Goal: Task Accomplishment & Management: Manage account settings

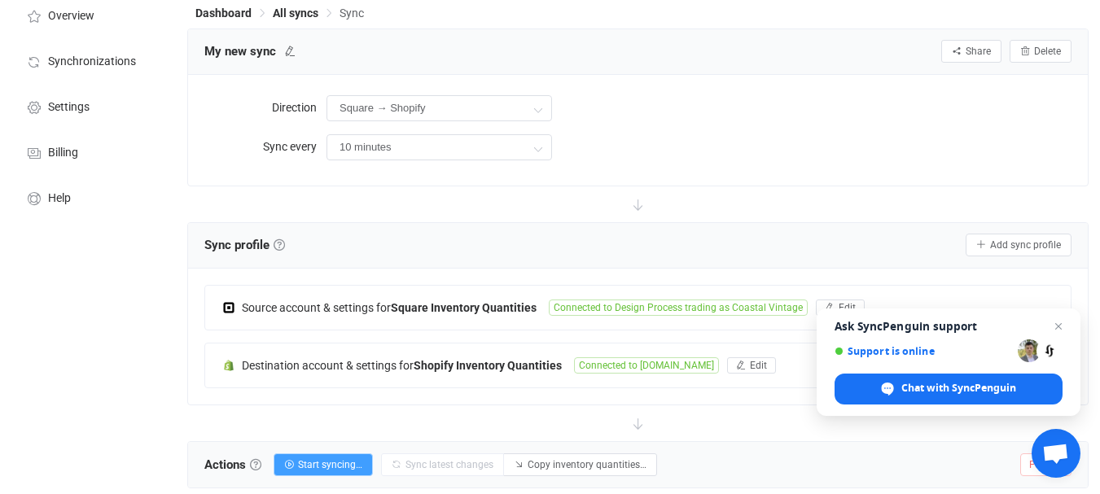
scroll to position [81, 0]
click at [77, 241] on div "Overview Synchronizations Settings Billing Help" at bounding box center [89, 375] width 179 height 783
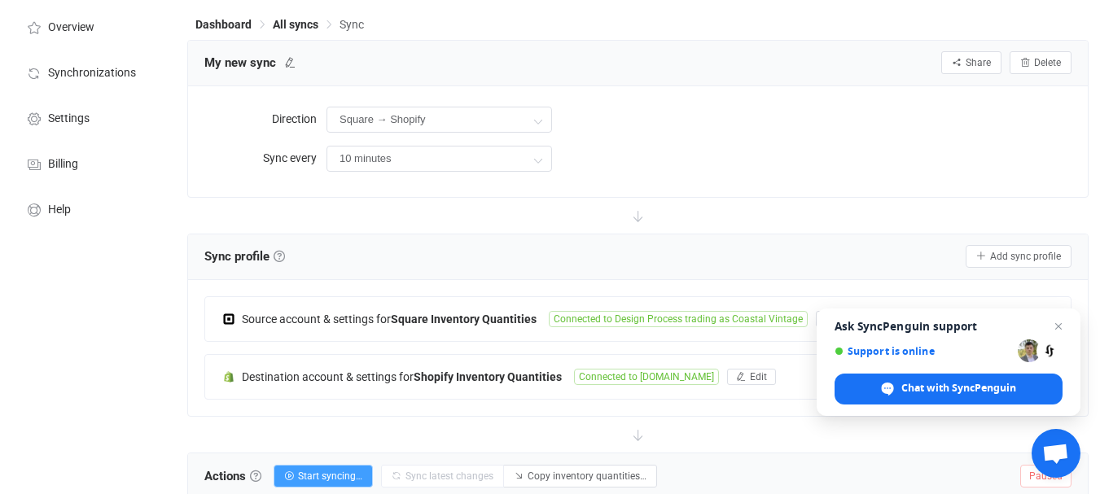
scroll to position [0, 0]
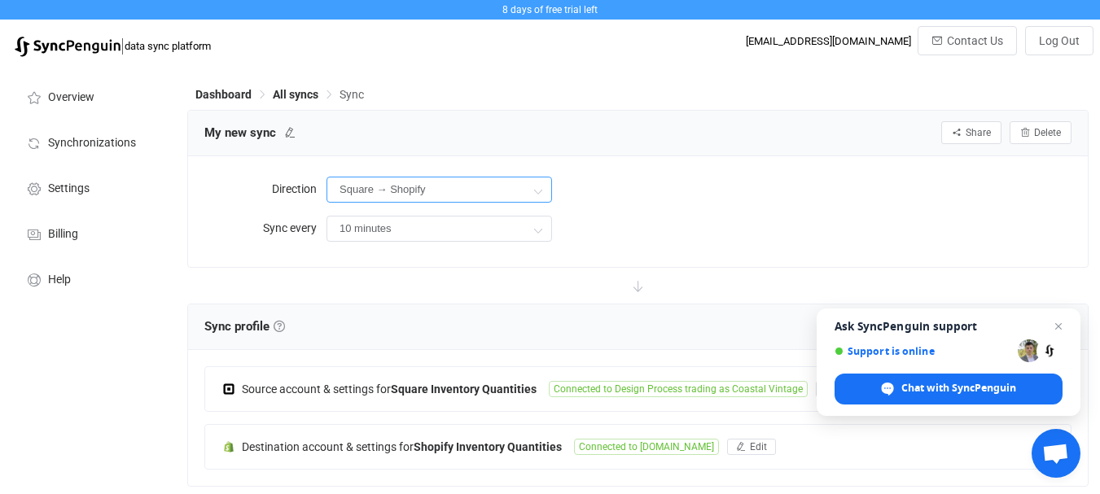
drag, startPoint x: 379, startPoint y: 180, endPoint x: 407, endPoint y: 193, distance: 30.6
click at [379, 181] on input "Square → Shopify" at bounding box center [440, 190] width 226 height 26
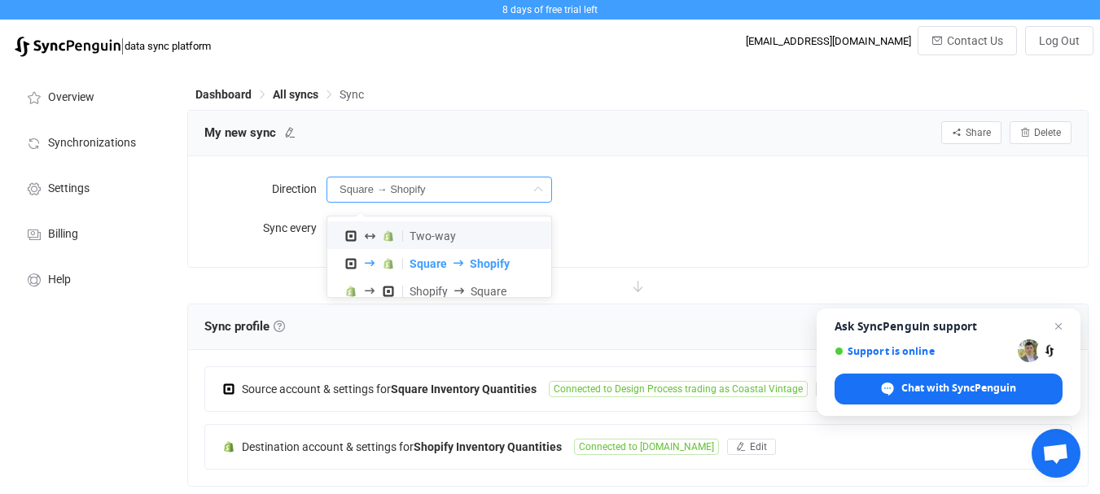
click at [437, 235] on span "Two-way" at bounding box center [433, 236] width 46 height 13
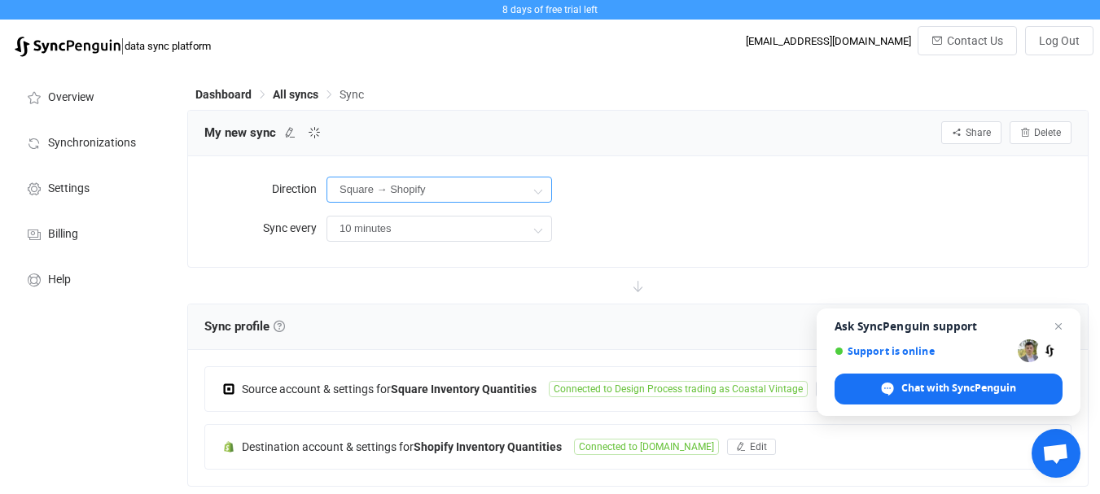
type input "Two-way"
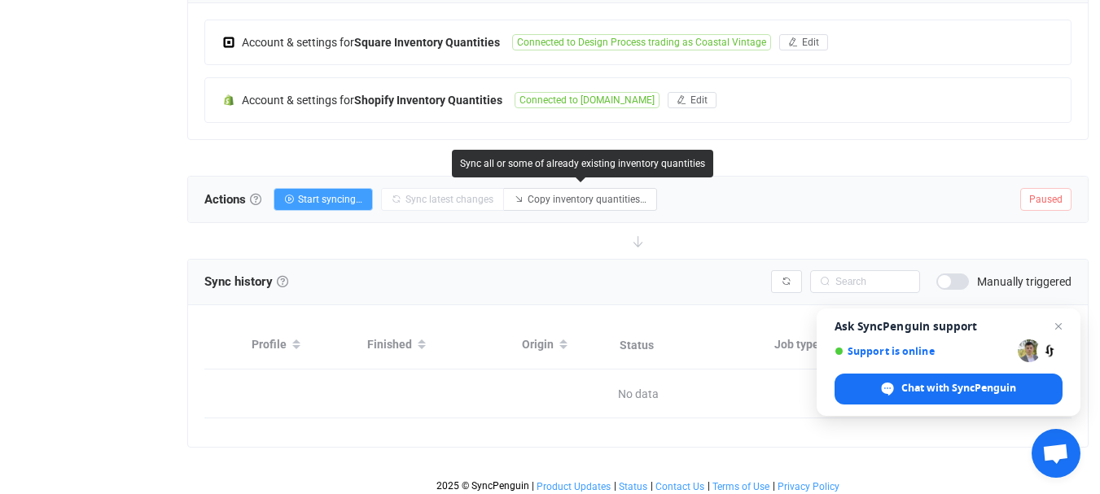
scroll to position [353, 0]
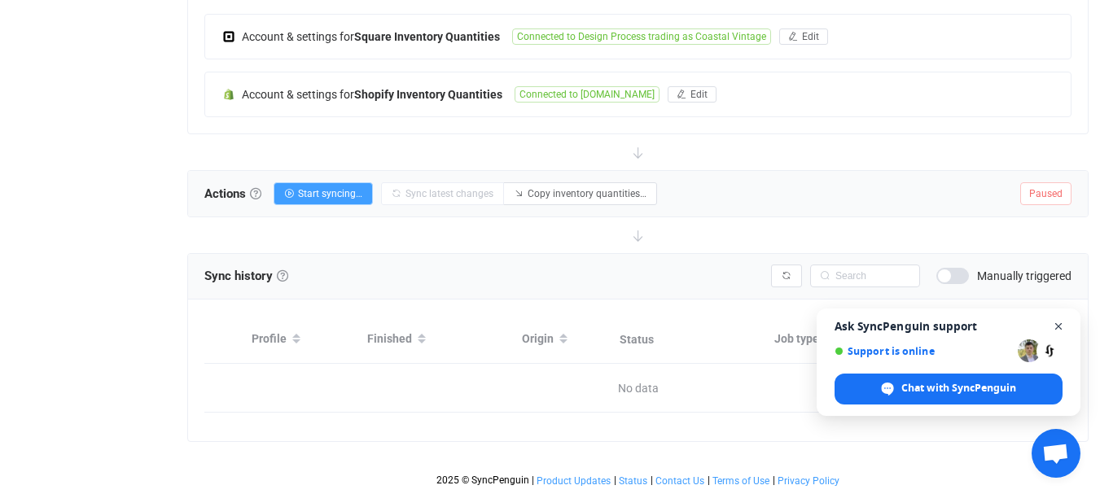
click at [1059, 325] on span "Close chat" at bounding box center [1059, 327] width 20 height 20
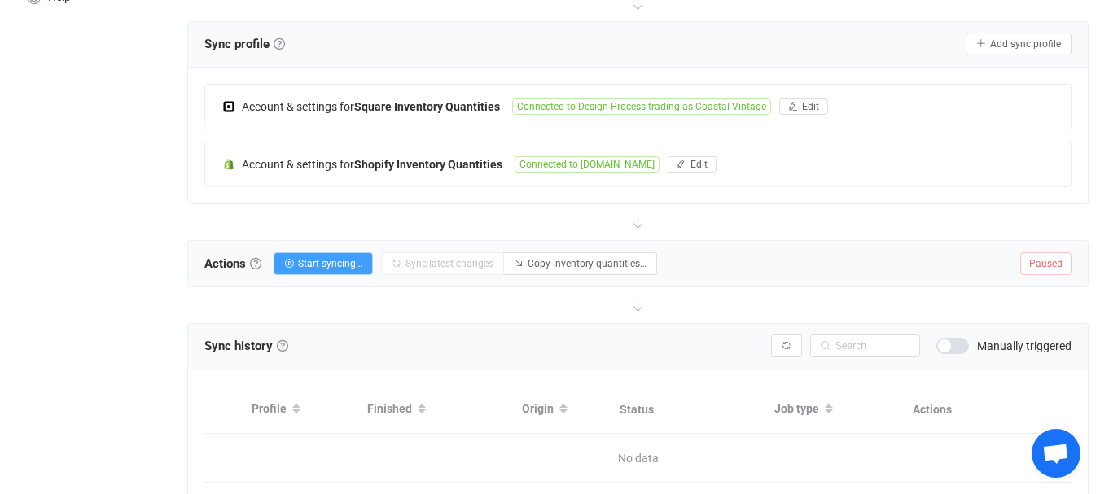
scroll to position [190, 0]
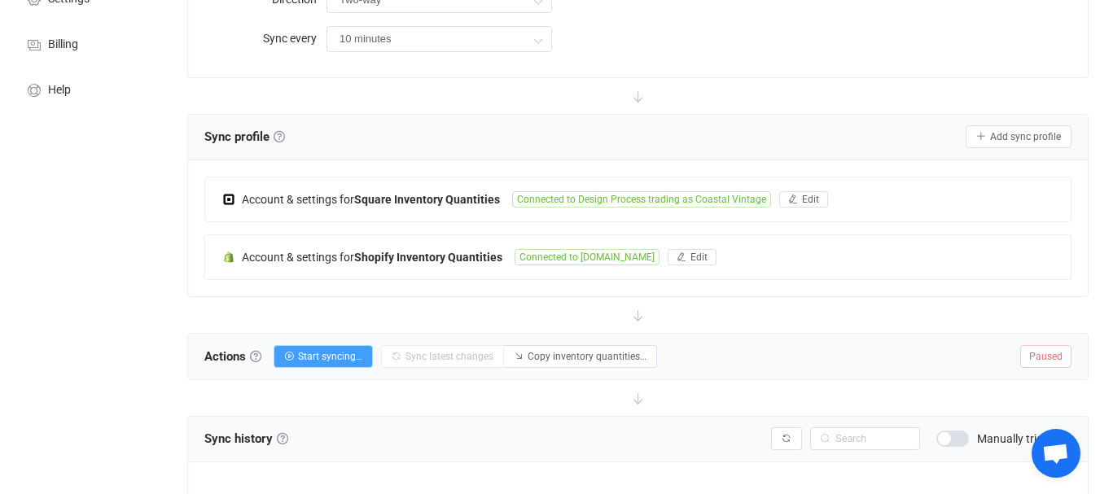
click at [206, 357] on span "Actions Actions To start syncing, click the Start syncing button. You'll be pro…" at bounding box center [232, 356] width 57 height 24
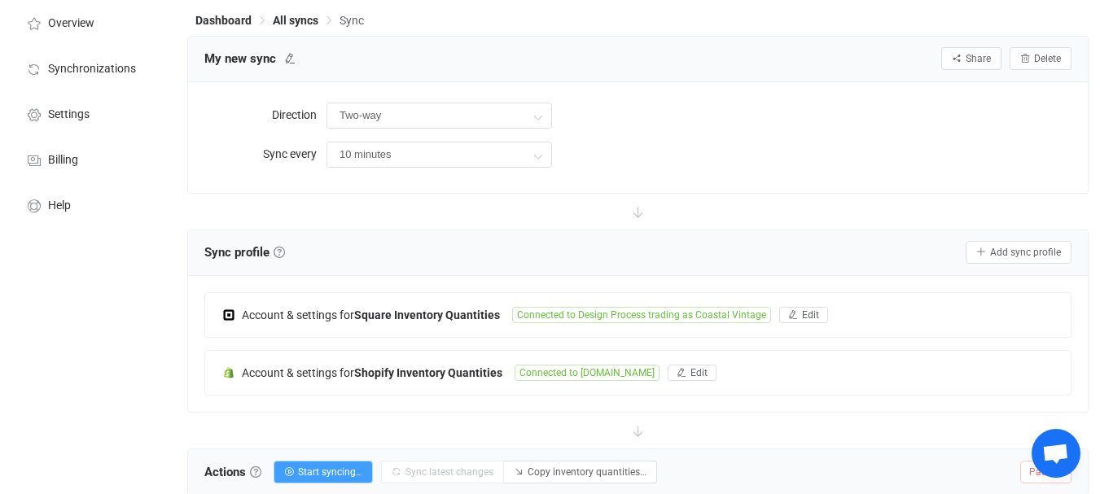
scroll to position [108, 0]
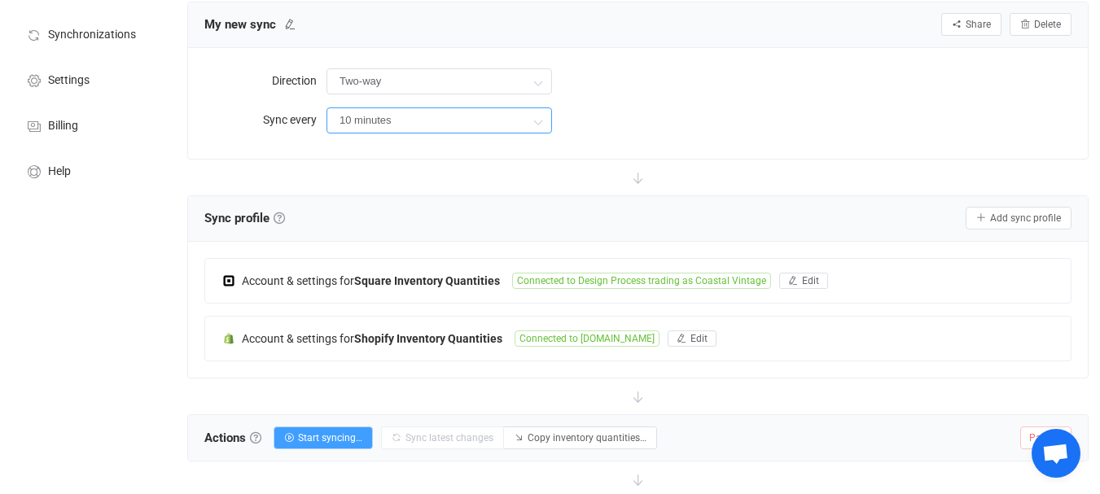
click at [354, 129] on input "10 minutes" at bounding box center [440, 120] width 226 height 26
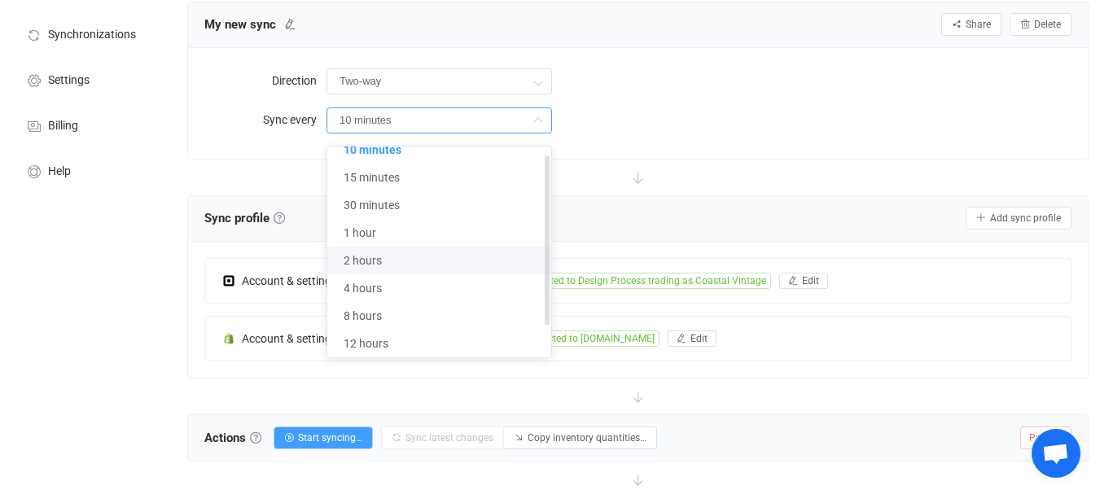
scroll to position [0, 0]
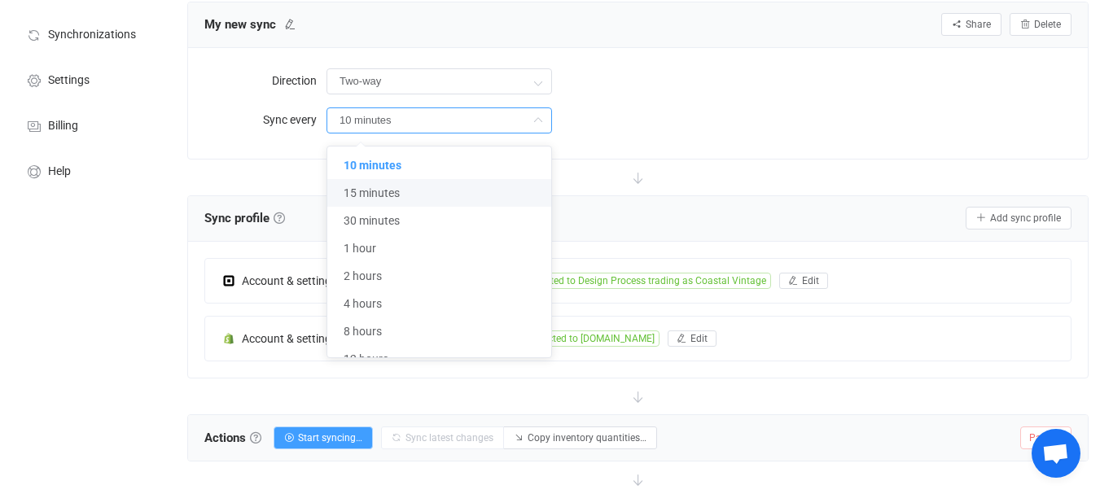
click at [655, 107] on div "10 minutes" at bounding box center [699, 119] width 745 height 33
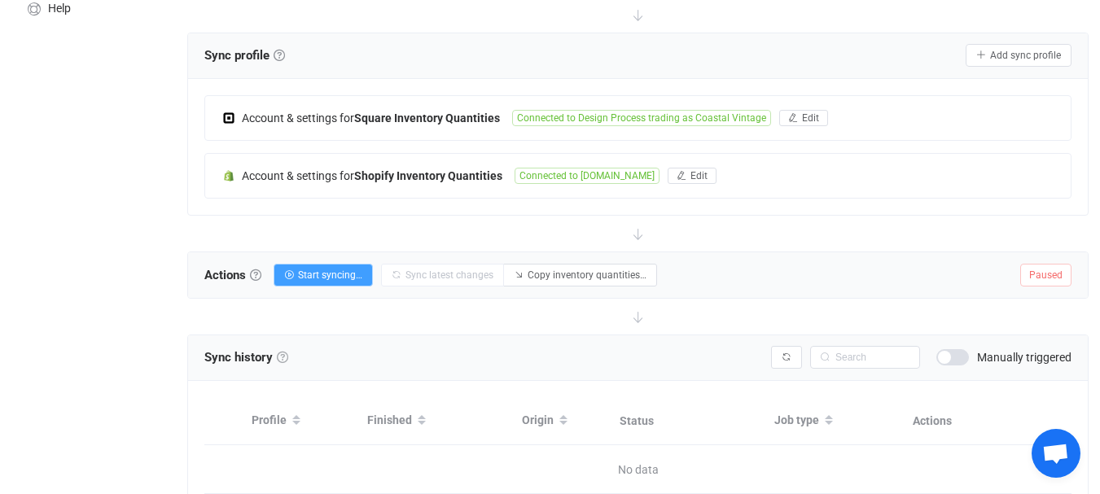
scroll to position [353, 0]
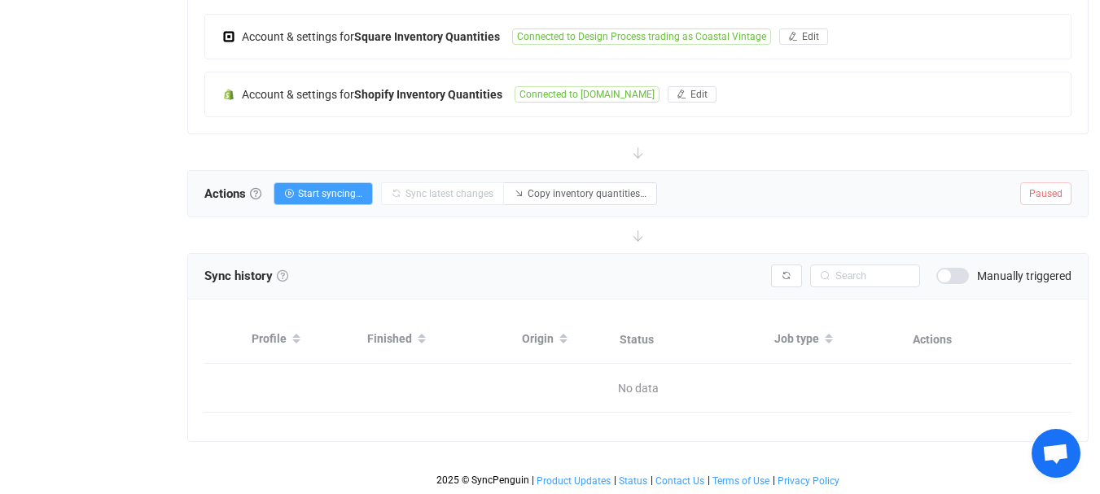
click at [287, 274] on link at bounding box center [282, 275] width 11 height 11
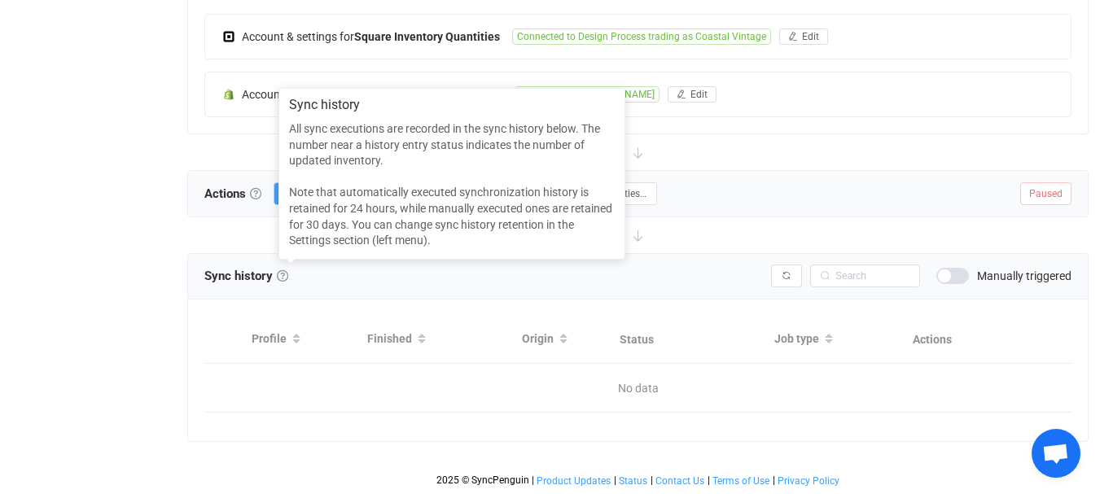
click at [108, 170] on div "Overview Synchronizations Settings Billing Help" at bounding box center [89, 104] width 179 height 783
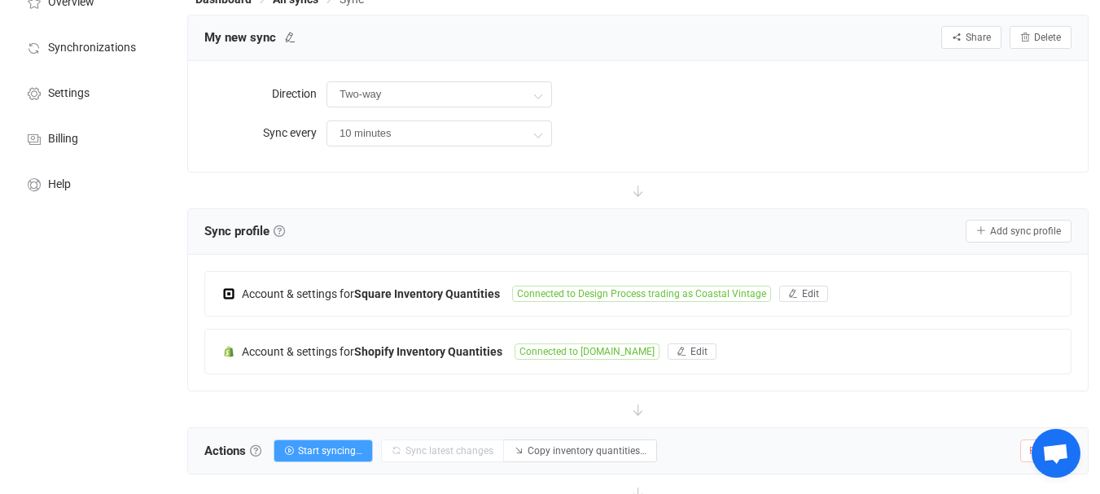
scroll to position [271, 0]
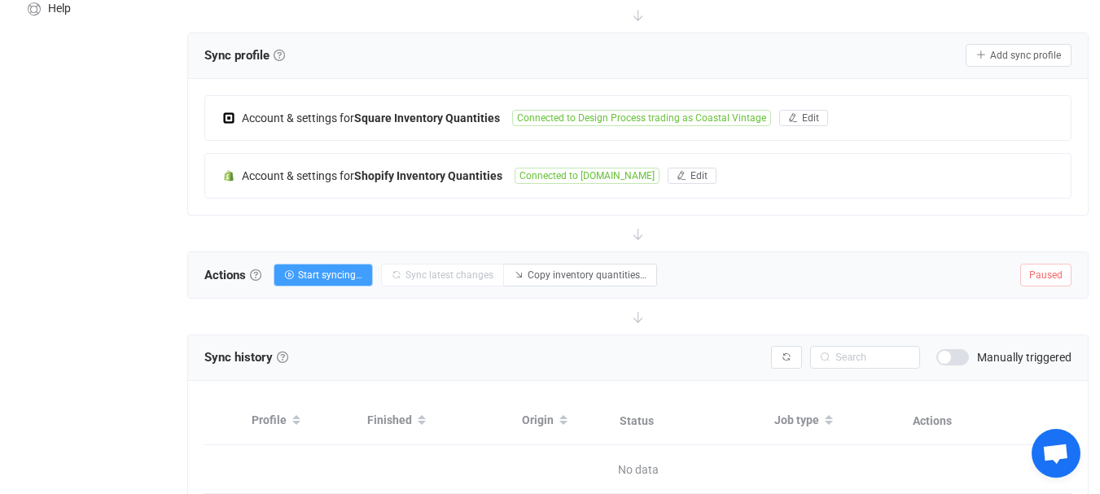
click at [236, 272] on span "Actions Actions To start syncing, click the Start syncing button. You'll be pro…" at bounding box center [232, 275] width 57 height 24
click at [129, 271] on div "Overview Synchronizations Settings Billing Help" at bounding box center [89, 185] width 179 height 783
click at [221, 280] on span "Actions Actions To start syncing, click the Start syncing button. You'll be pro…" at bounding box center [232, 275] width 57 height 24
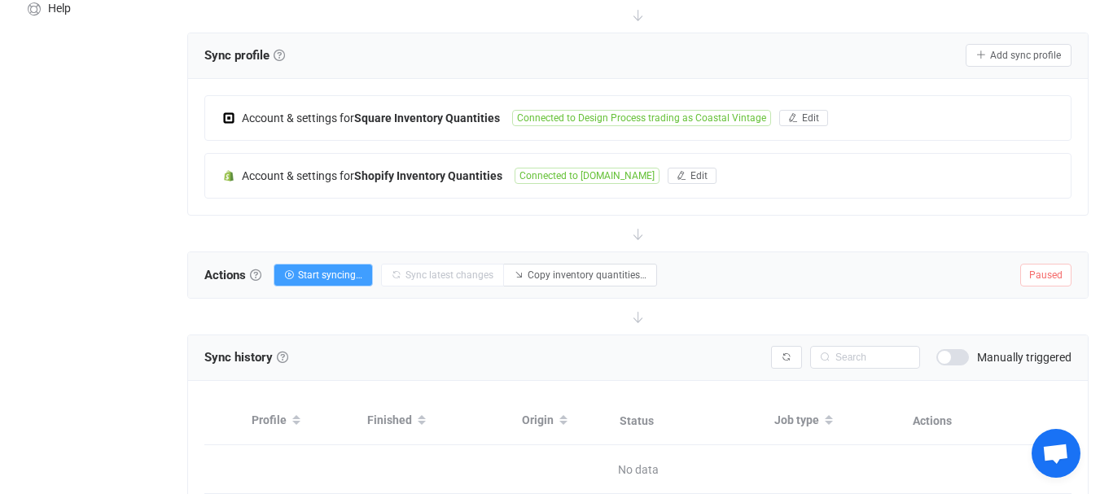
click at [163, 278] on div "Overview Synchronizations Settings Billing Help" at bounding box center [89, 185] width 179 height 783
click at [213, 274] on span "Actions Actions To start syncing, click the Start syncing button. You'll be pro…" at bounding box center [232, 275] width 57 height 24
click at [176, 274] on div "Overview Synchronizations Settings Billing Help" at bounding box center [89, 185] width 179 height 783
click at [223, 273] on span "Actions Actions To start syncing, click the Start syncing button. You'll be pro…" at bounding box center [232, 275] width 57 height 24
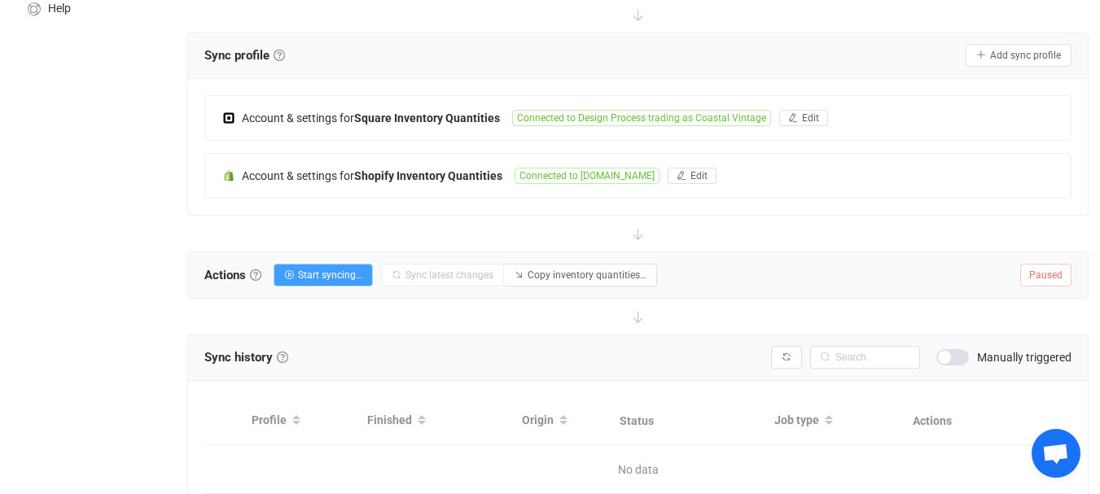
click at [223, 273] on span "Actions Actions To start syncing, click the Start syncing button. You'll be pro…" at bounding box center [232, 275] width 57 height 24
click at [166, 269] on div "Overview Synchronizations Settings Billing Help" at bounding box center [89, 185] width 179 height 783
click at [208, 270] on span "Actions Actions To start syncing, click the Start syncing button. You'll be pro…" at bounding box center [232, 275] width 57 height 24
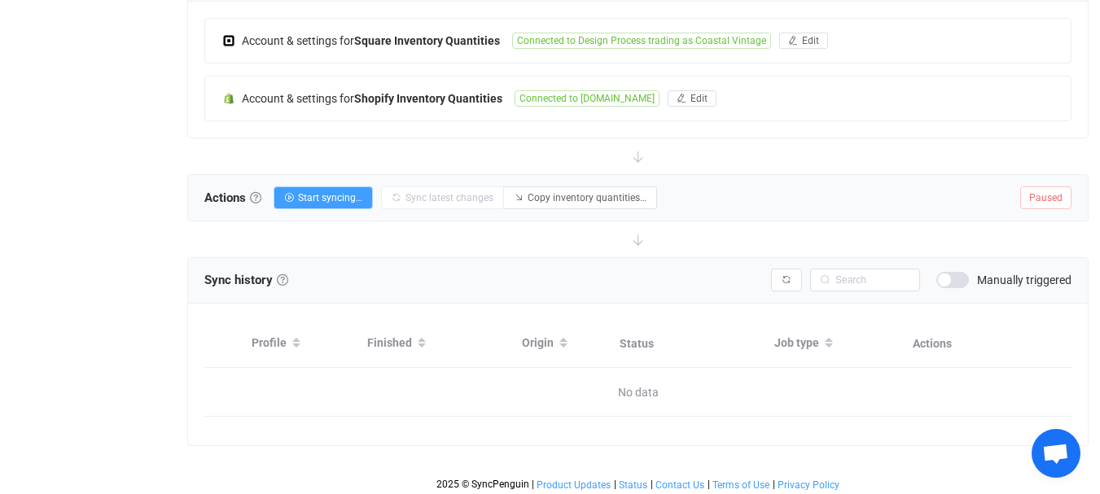
scroll to position [353, 0]
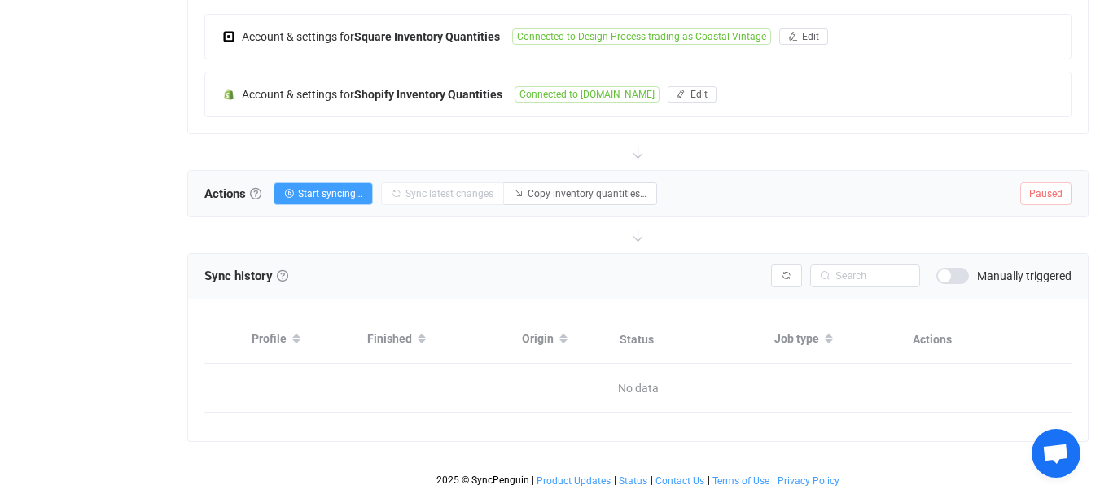
click at [900, 164] on div at bounding box center [637, 152] width 901 height 36
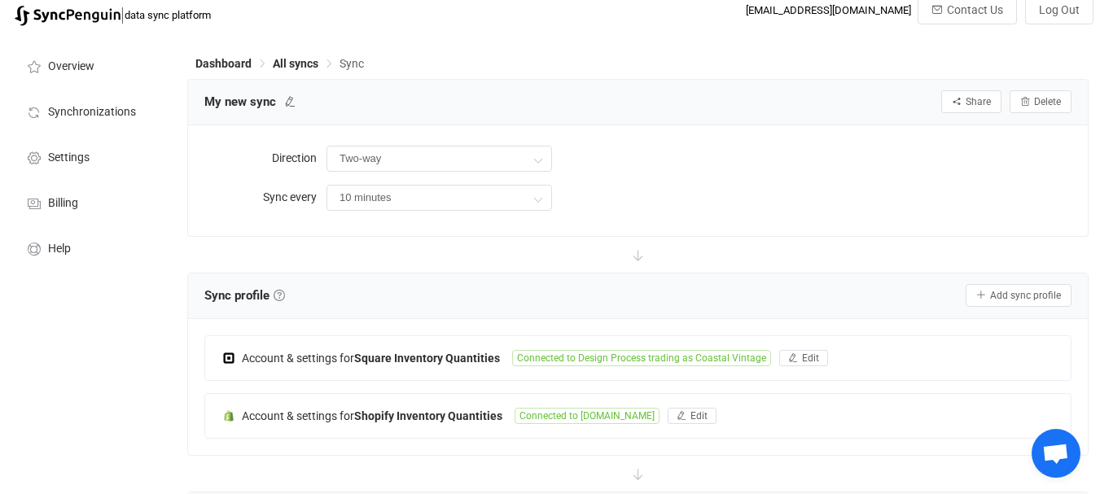
scroll to position [27, 0]
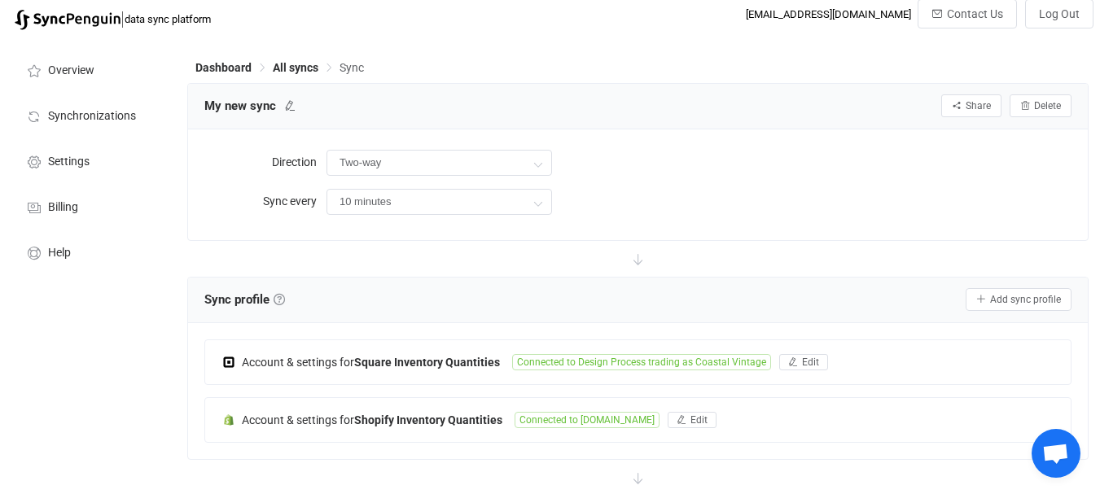
click at [849, 257] on div at bounding box center [637, 259] width 901 height 36
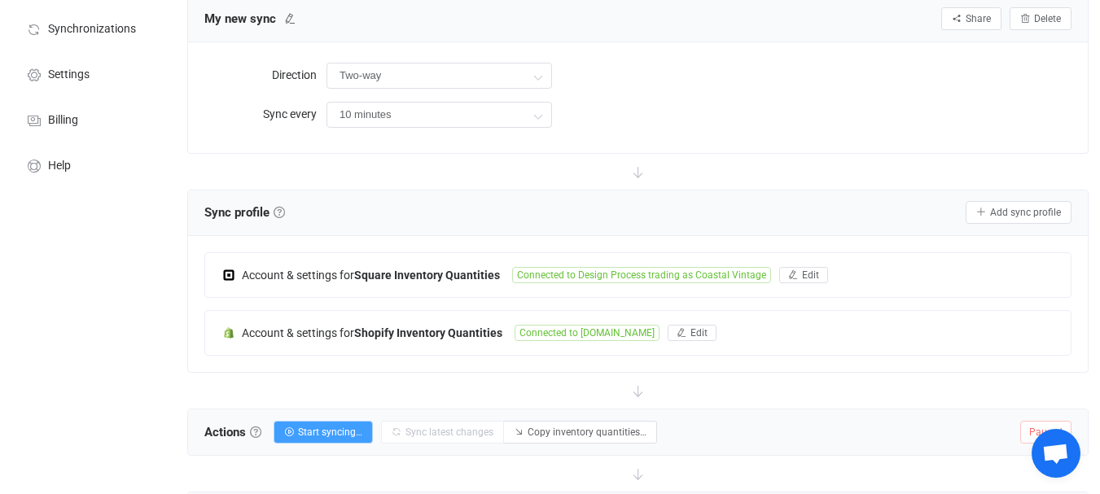
scroll to position [108, 0]
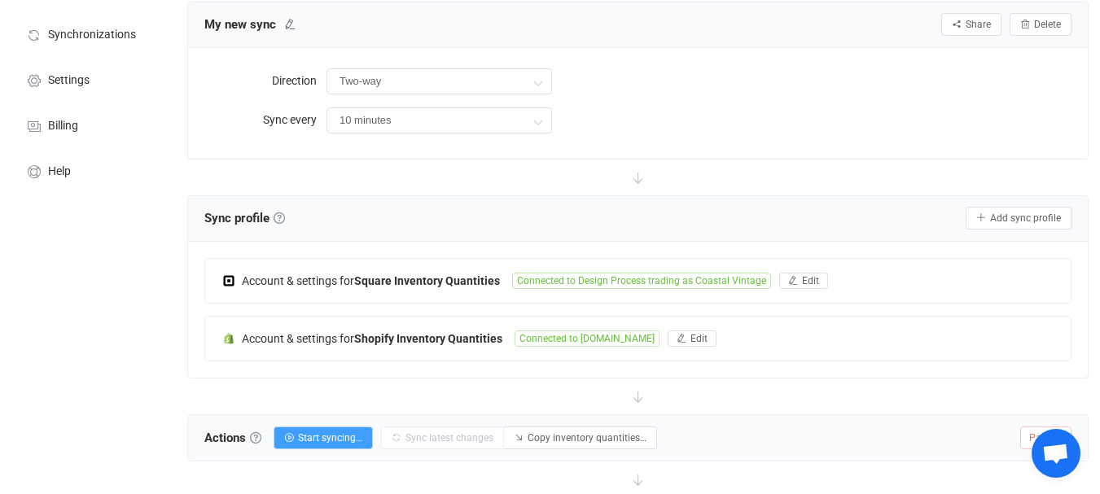
click at [254, 213] on span "Sync profile Sync profile A sync profile represents a single pair of shops to s…" at bounding box center [244, 218] width 81 height 24
click at [230, 218] on span "Sync profile Sync profile A sync profile represents a single pair of shops to s…" at bounding box center [244, 218] width 81 height 24
drag, startPoint x: 203, startPoint y: 218, endPoint x: 266, endPoint y: 228, distance: 64.3
click at [266, 228] on div "Sync profile Sync profile A sync profile represents a single pair of shops to s…" at bounding box center [638, 219] width 900 height 46
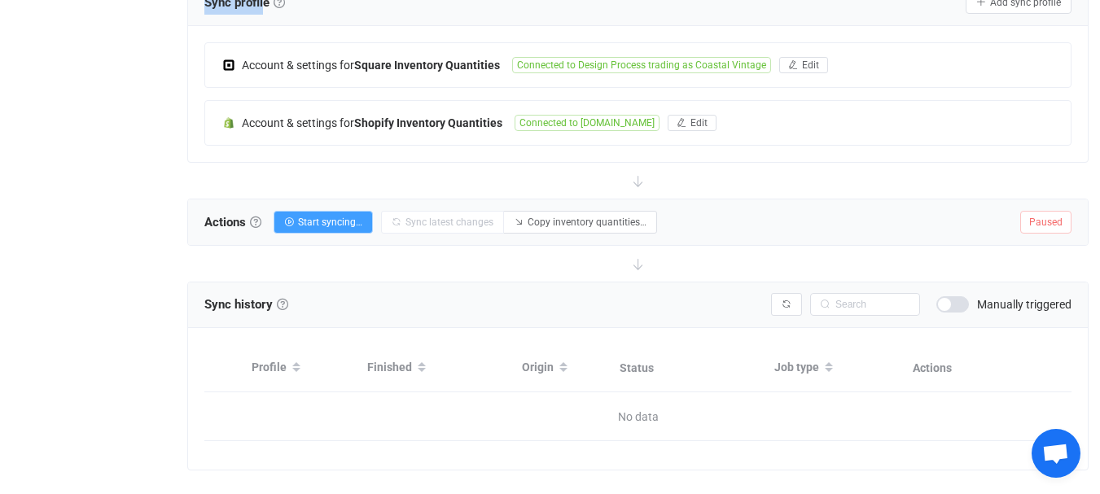
scroll to position [353, 0]
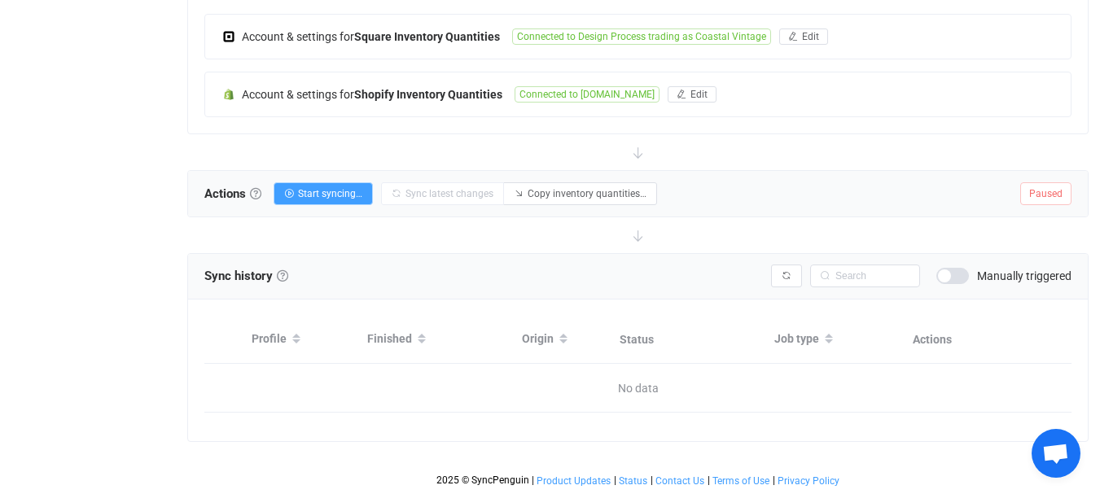
click at [231, 196] on span "Actions Actions To start syncing, click the Start syncing button. You'll be pro…" at bounding box center [232, 194] width 57 height 24
click at [221, 278] on span "Sync history" at bounding box center [238, 276] width 68 height 15
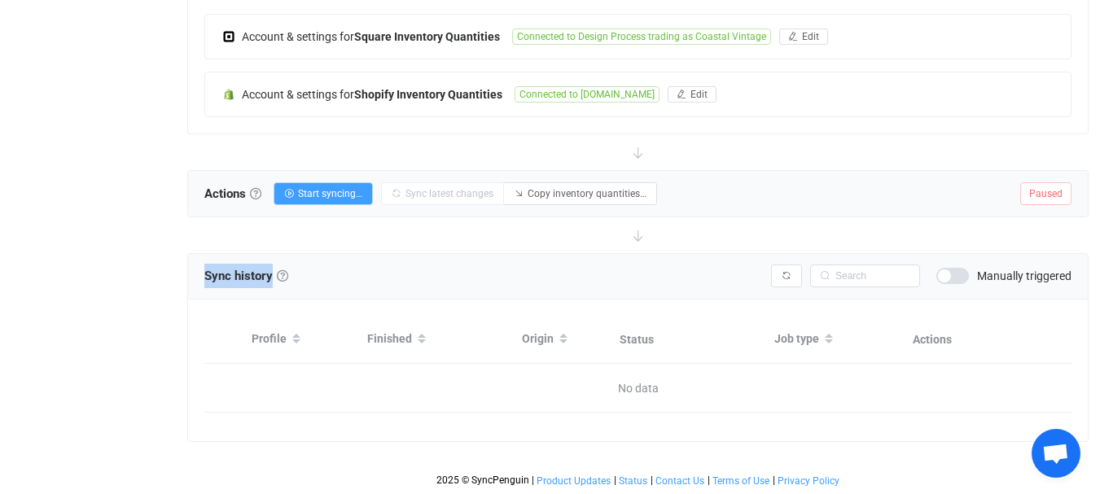
click at [228, 277] on span "Sync history" at bounding box center [238, 276] width 68 height 15
click at [257, 271] on span "Sync history" at bounding box center [238, 276] width 68 height 15
click at [154, 153] on div "Overview Synchronizations Settings Billing Help" at bounding box center [89, 104] width 179 height 783
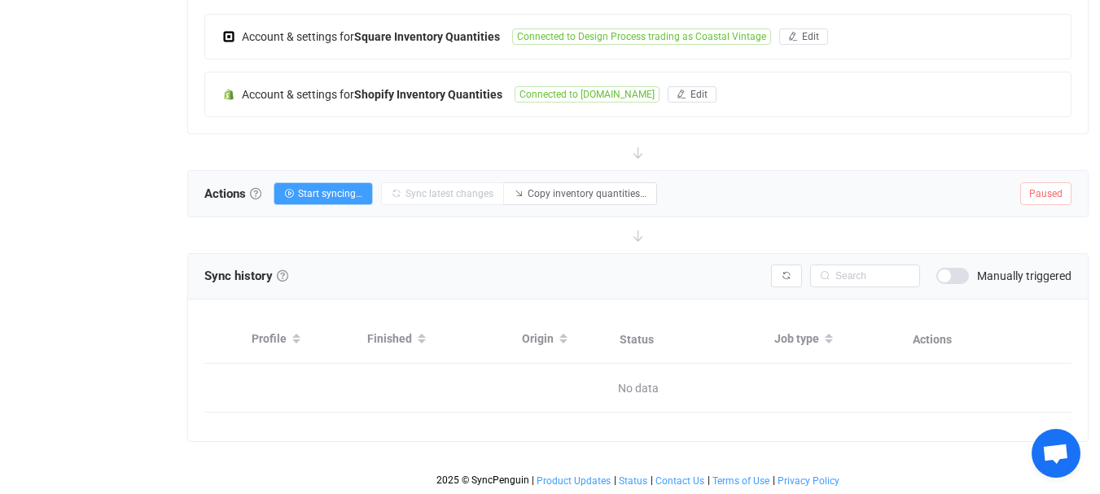
click at [228, 191] on span "Actions Actions To start syncing, click the Start syncing button. You'll be pro…" at bounding box center [232, 194] width 57 height 24
click at [207, 215] on div "Actions Actions To start syncing, click the Start syncing button. You'll be pro…" at bounding box center [638, 194] width 900 height 46
click at [773, 152] on div at bounding box center [637, 152] width 901 height 36
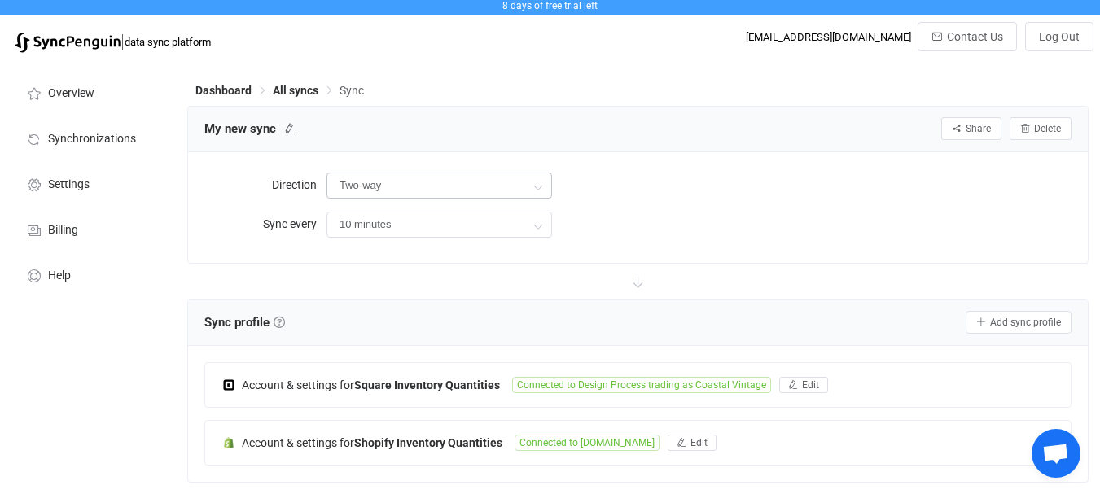
scroll to position [0, 0]
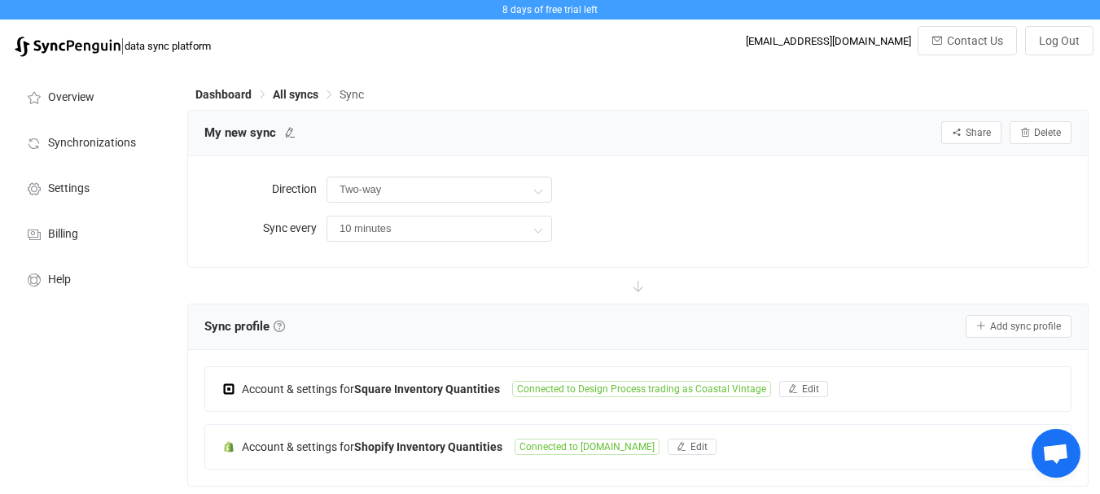
click at [580, 171] on div "Direction Two-way Sync every 10 minutes" at bounding box center [638, 211] width 900 height 111
click at [529, 189] on icon at bounding box center [538, 190] width 20 height 33
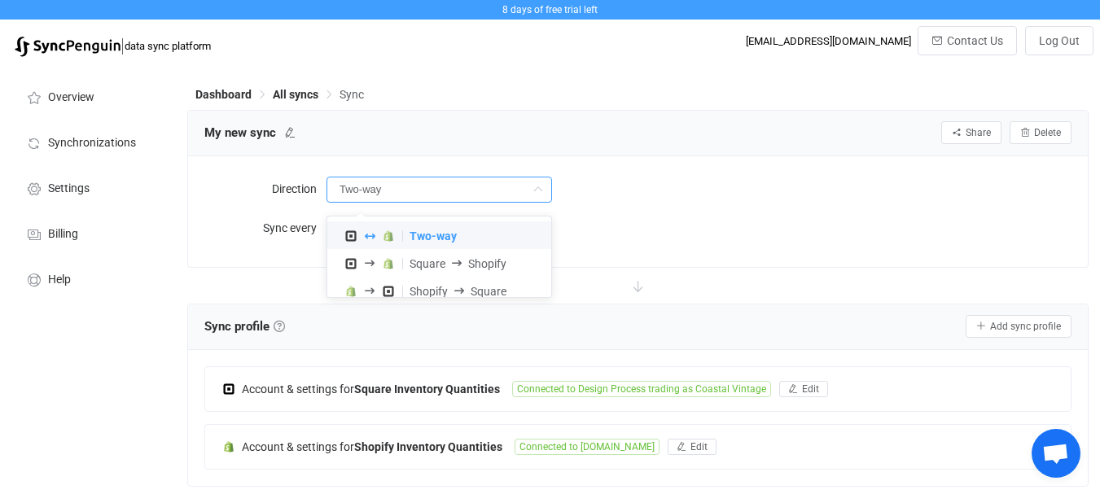
click at [594, 182] on div "Two-way" at bounding box center [699, 189] width 745 height 33
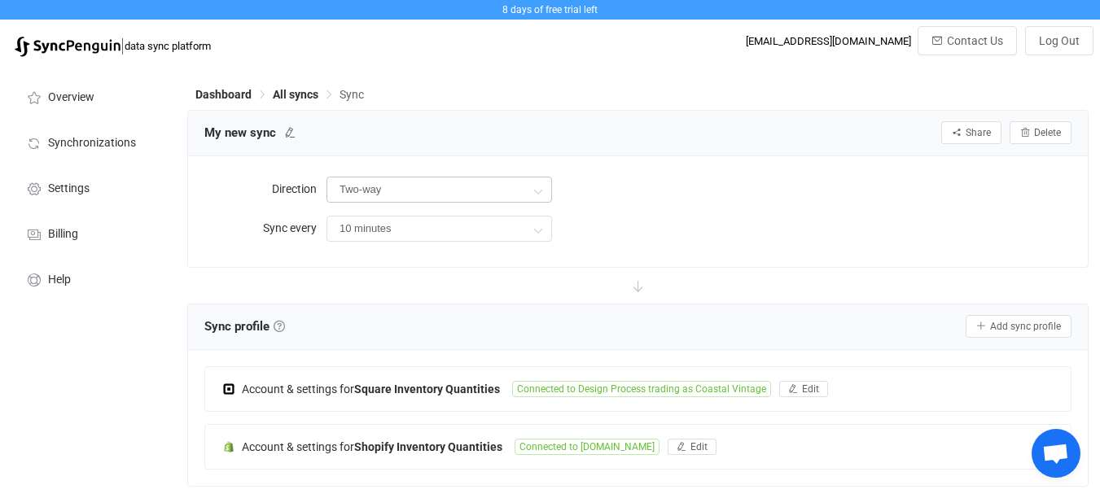
click at [534, 183] on icon at bounding box center [538, 190] width 20 height 33
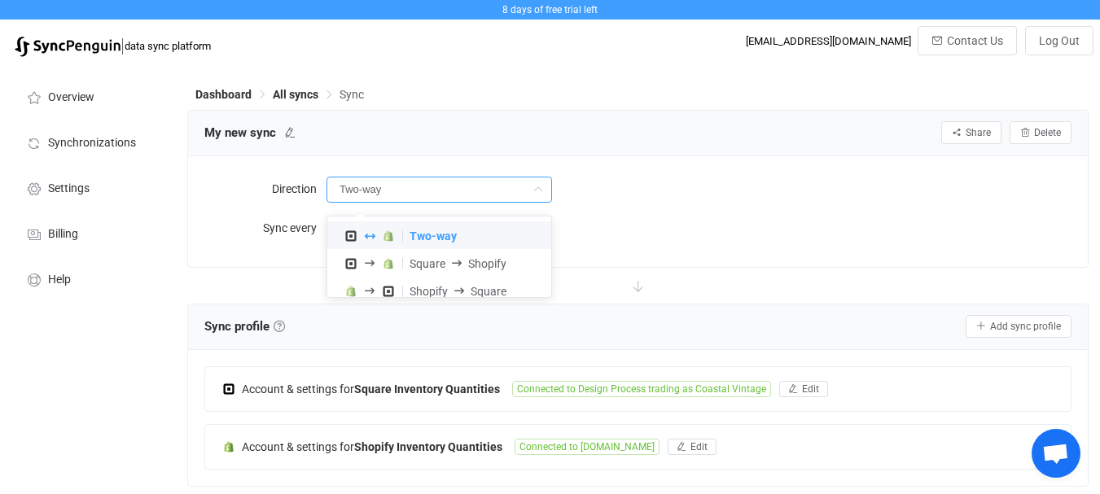
click at [601, 177] on div "Two-way" at bounding box center [699, 189] width 745 height 33
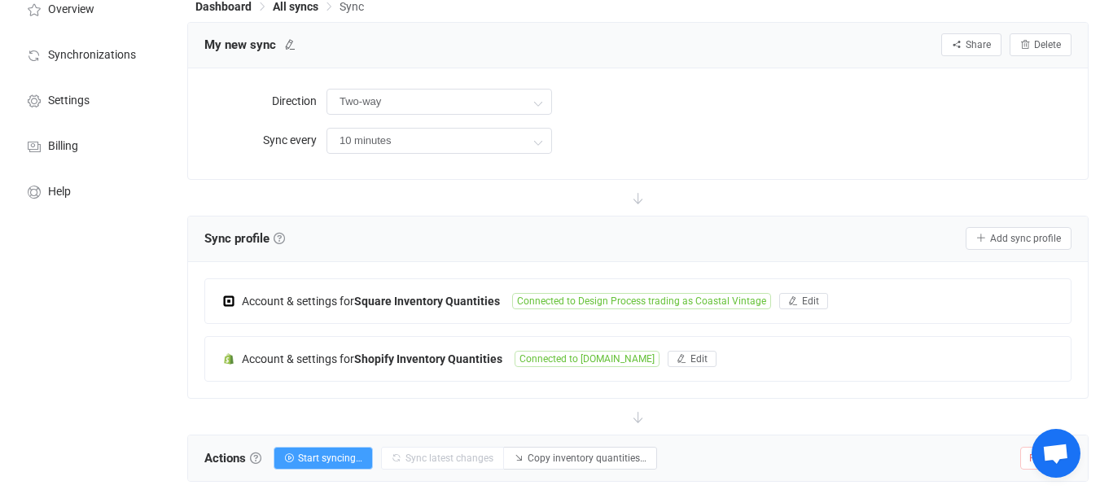
scroll to position [81, 0]
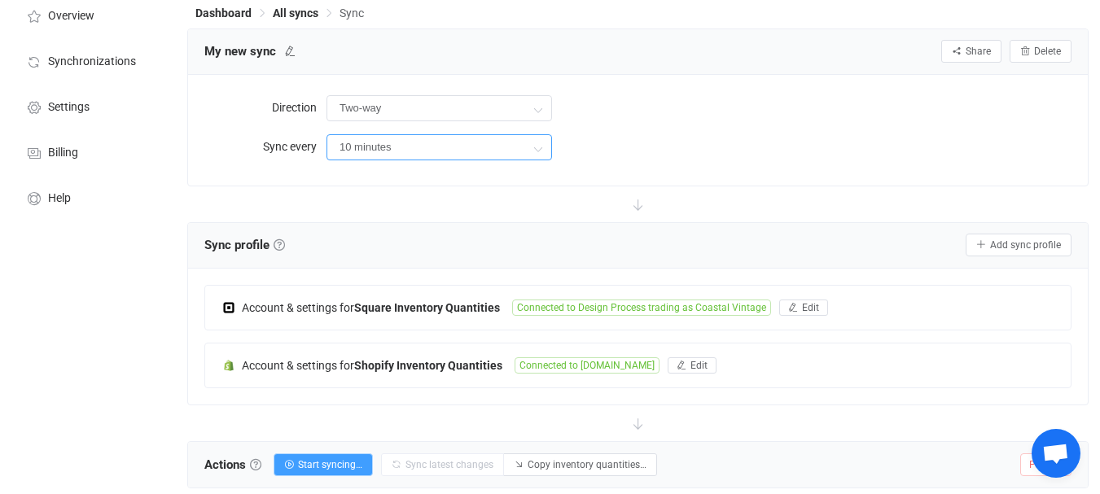
click at [346, 143] on input "10 minutes" at bounding box center [440, 147] width 226 height 26
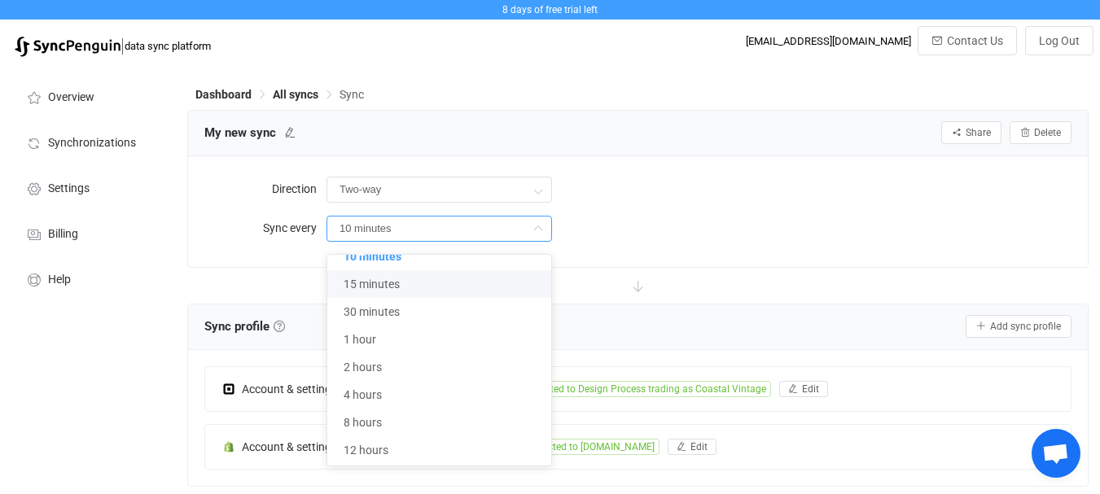
scroll to position [0, 0]
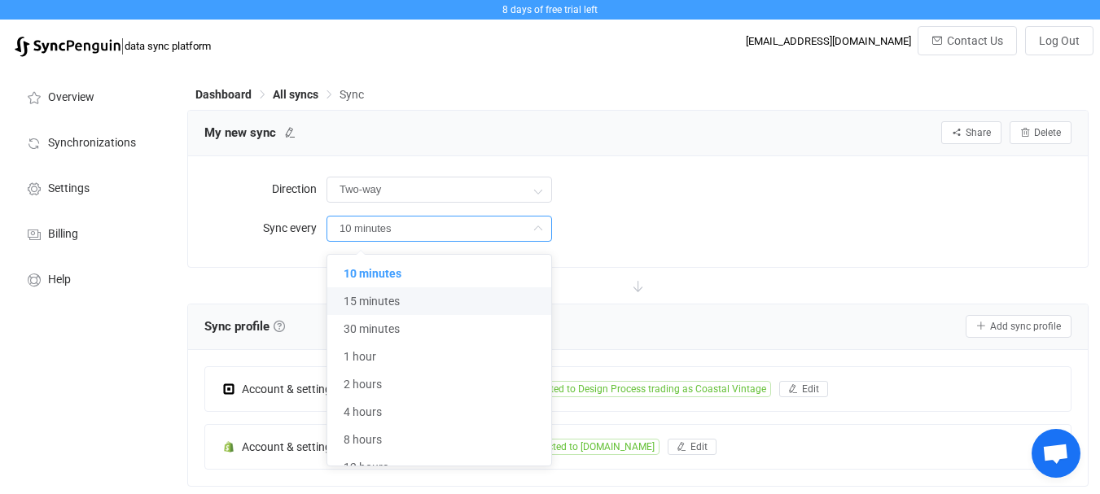
click at [602, 213] on div "10 minutes" at bounding box center [699, 228] width 745 height 33
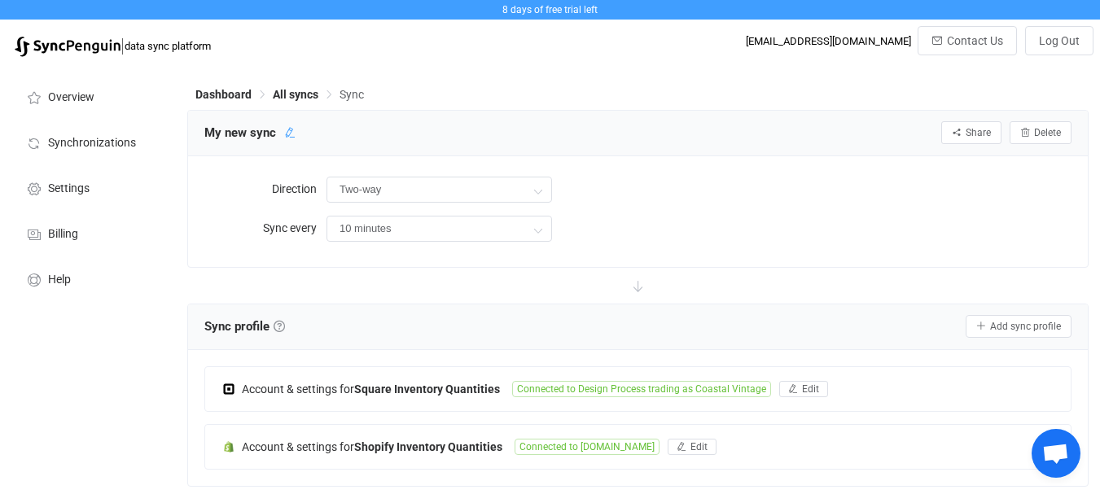
click at [287, 132] on icon at bounding box center [289, 132] width 11 height 11
click at [286, 132] on input "My new sync" at bounding box center [273, 133] width 155 height 24
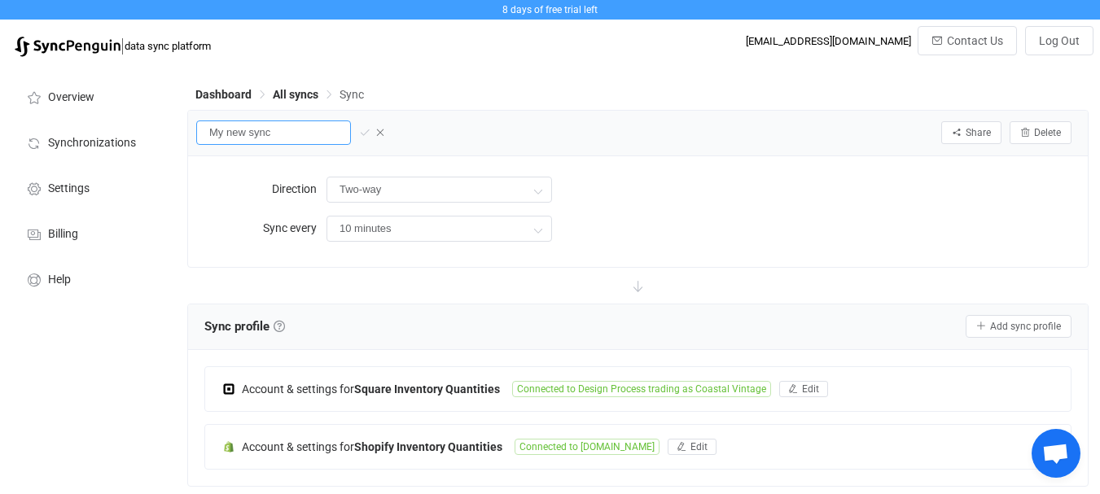
click at [286, 132] on input "My new sync" at bounding box center [273, 133] width 155 height 24
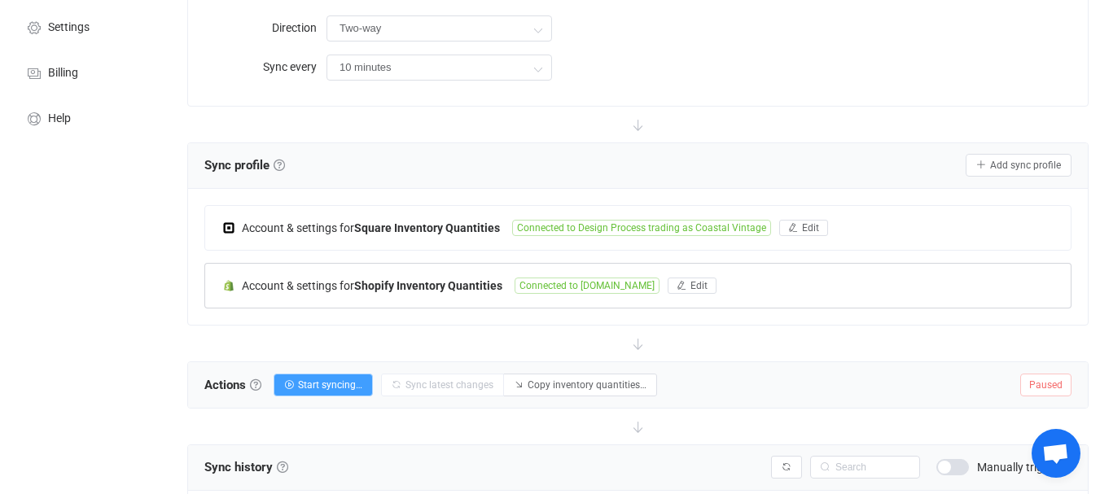
scroll to position [163, 0]
click at [596, 286] on span "Connected to [DOMAIN_NAME]" at bounding box center [587, 284] width 145 height 16
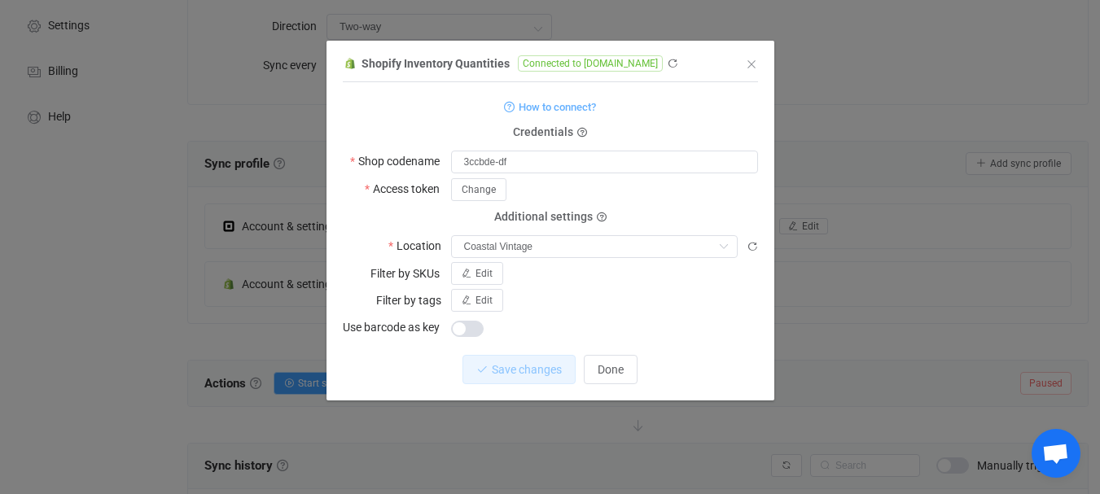
drag, startPoint x: 447, startPoint y: 219, endPoint x: 537, endPoint y: 257, distance: 97.1
click at [512, 255] on div "Additional settings Location Coastal Vintage Coast Imports Coastal Vintage" at bounding box center [550, 237] width 415 height 41
click at [537, 257] on form "How to connect? Credentials Shop codename 3ccbde-df Access token Change Depreca…" at bounding box center [550, 217] width 415 height 243
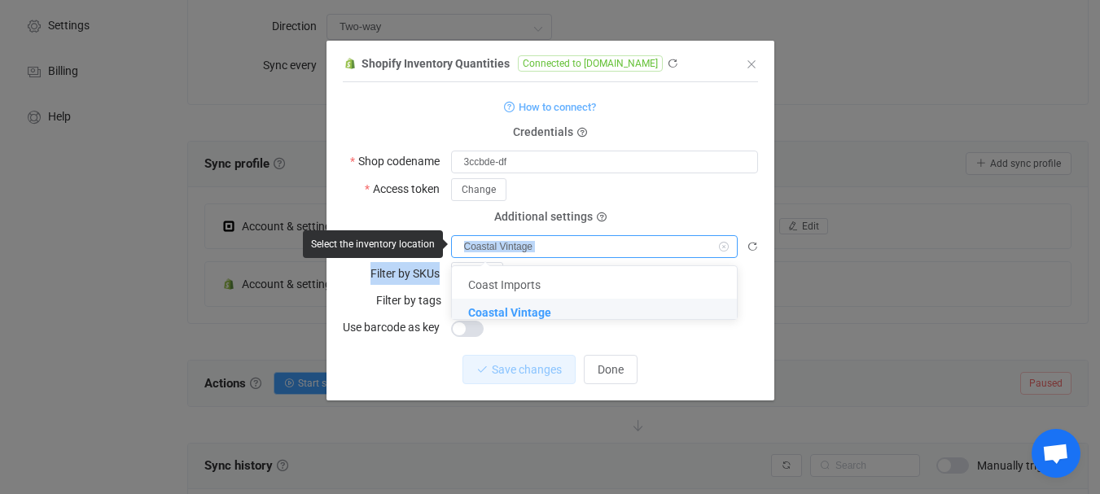
click at [548, 256] on form "How to connect? Credentials Shop codename 3ccbde-df Access token Change Depreca…" at bounding box center [550, 217] width 415 height 243
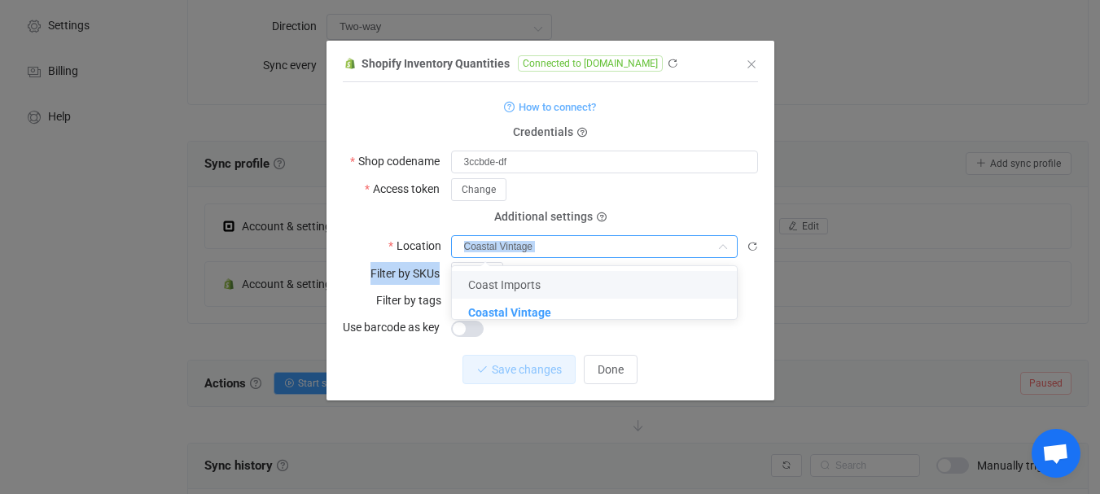
copy form "Filter by SKUs Edit"
click at [414, 217] on div "Additional settings" at bounding box center [550, 217] width 415 height 1
type input "Coastal Vintage"
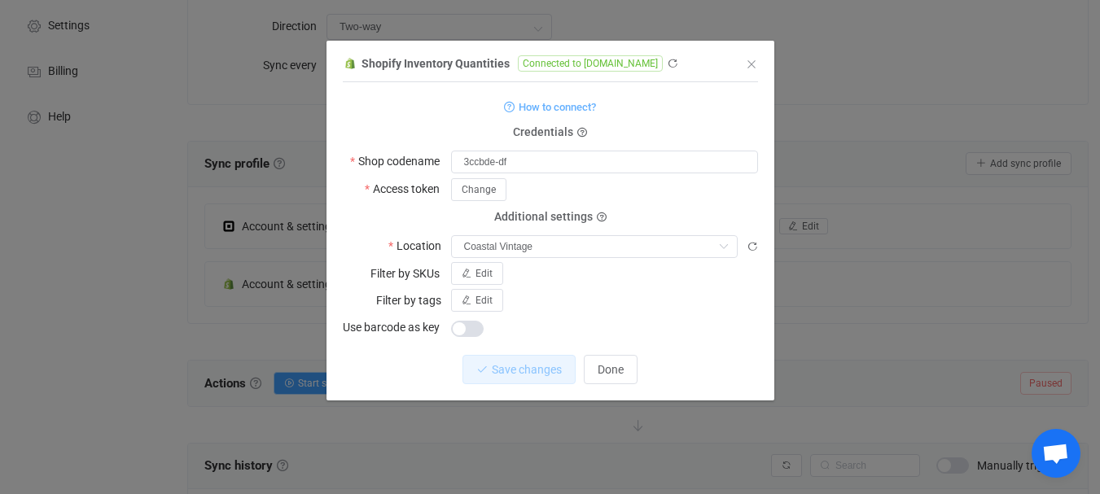
click at [238, 145] on div "Shopify Inventory Quantities Connected to [DOMAIN_NAME] 1 { { "shopName": "3ccb…" at bounding box center [550, 247] width 1100 height 494
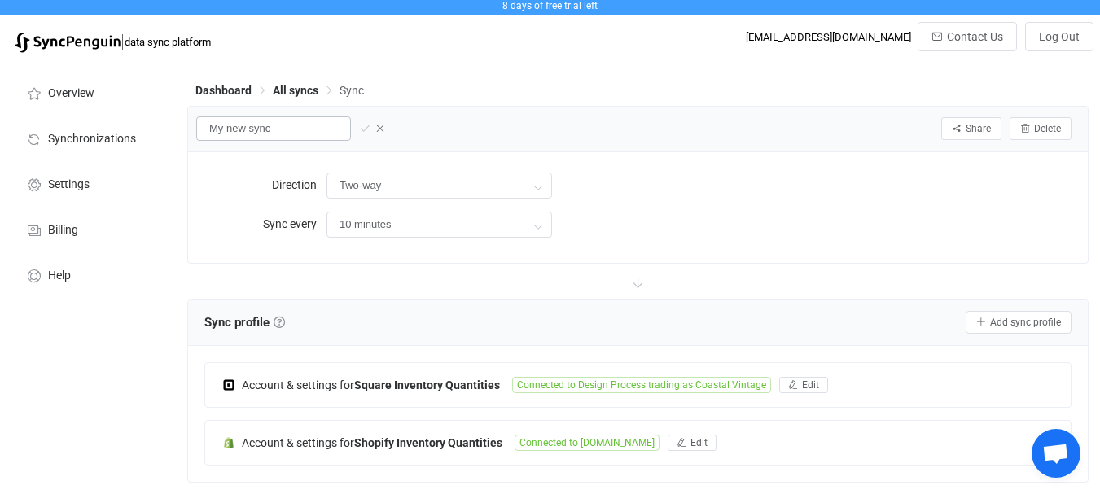
scroll to position [0, 0]
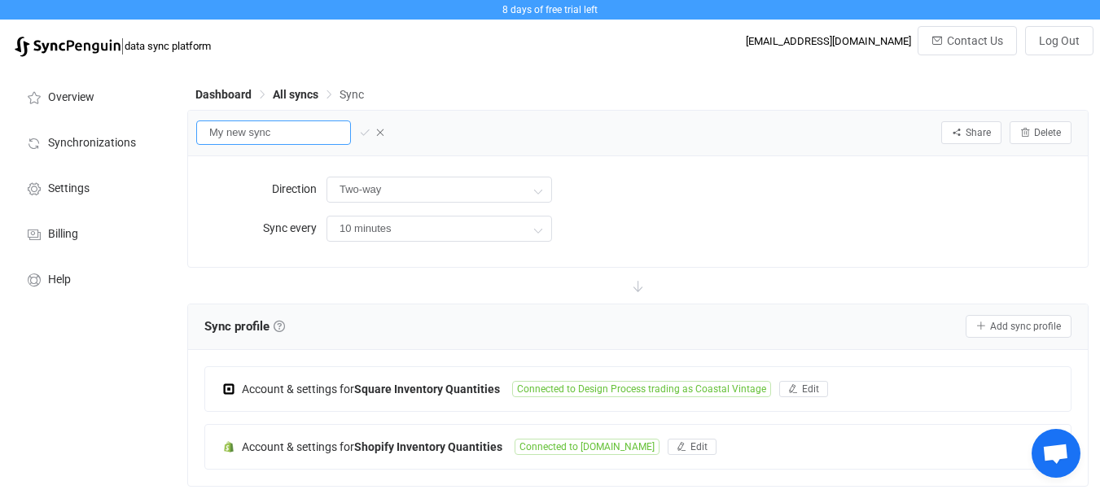
click at [255, 136] on input "My new sync" at bounding box center [273, 133] width 155 height 24
click at [208, 132] on input "My new sync" at bounding box center [273, 133] width 155 height 24
click at [248, 129] on input "My new sync" at bounding box center [273, 133] width 155 height 24
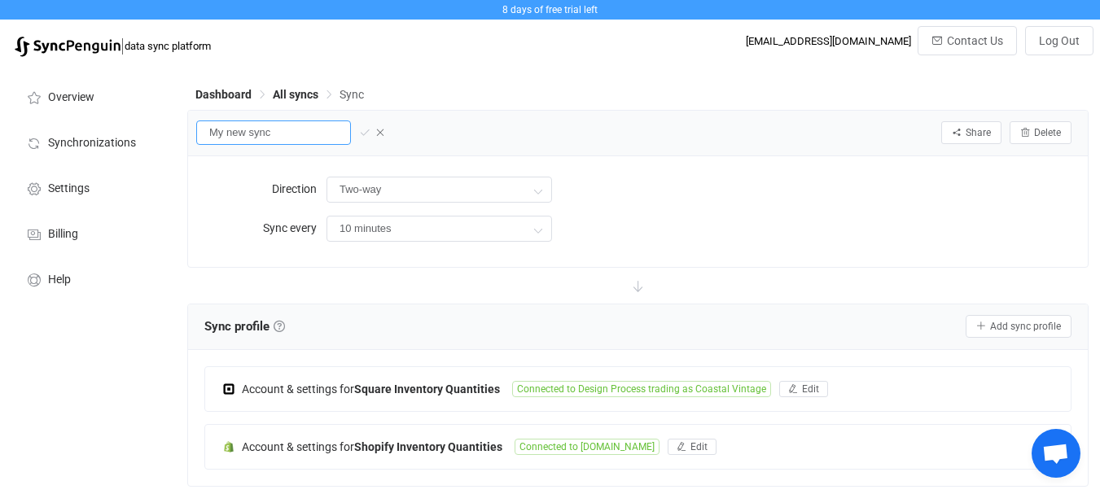
click at [243, 135] on input "My new sync" at bounding box center [273, 133] width 155 height 24
paste input "Coastal Vintage Filter by SKUs"
click at [274, 132] on input "Coastal Vintage Filter by SKUssync" at bounding box center [273, 133] width 155 height 24
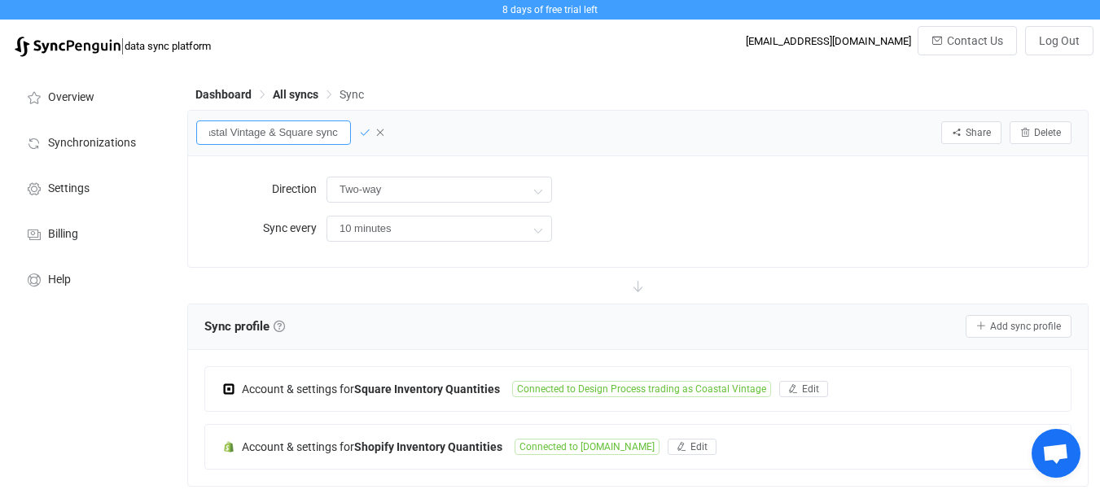
type input "Coastal Vintage & Square sync"
click at [368, 133] on icon at bounding box center [364, 132] width 11 height 11
click at [384, 137] on icon at bounding box center [387, 132] width 11 height 11
drag, startPoint x: 329, startPoint y: 135, endPoint x: 357, endPoint y: 137, distance: 28.5
click at [357, 137] on div "Coastal Vintage & Square sync" at bounding box center [281, 133] width 155 height 24
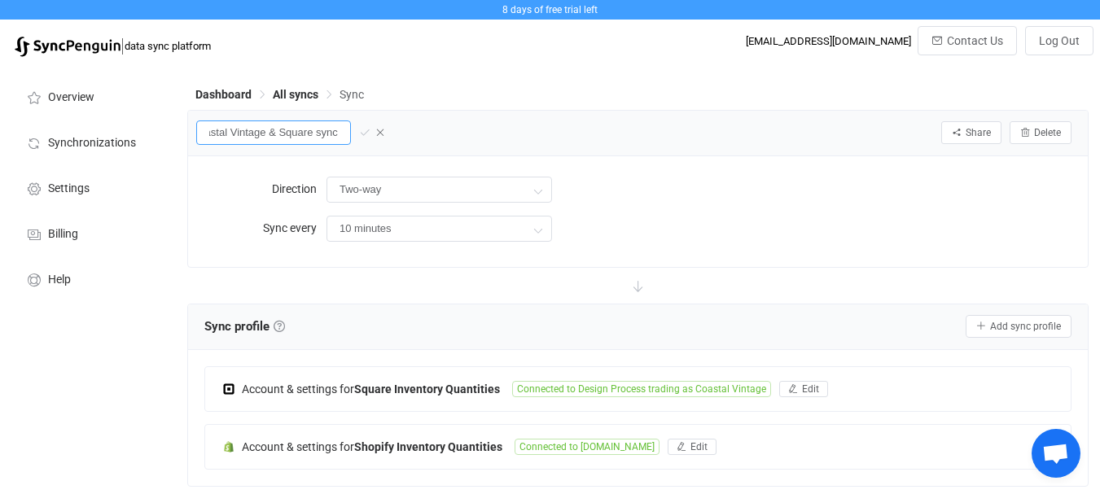
click at [322, 134] on input "Coastal Vintage & Square sync" at bounding box center [273, 133] width 155 height 24
type input "Coastal Vintage & Square Sync"
click at [361, 131] on icon at bounding box center [364, 132] width 11 height 11
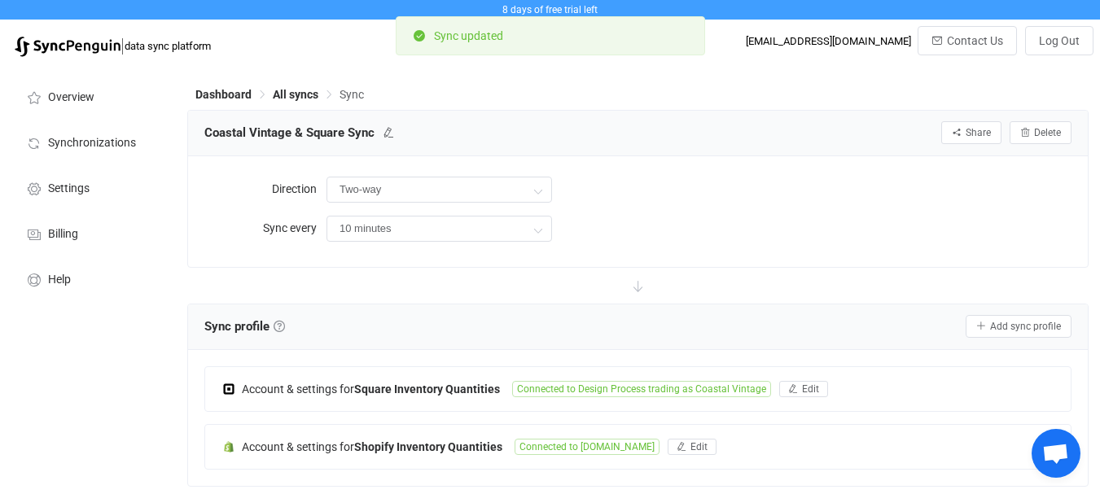
click at [476, 99] on div "Dashboard All syncs Sync" at bounding box center [637, 98] width 901 height 24
click at [305, 90] on span "All syncs" at bounding box center [296, 94] width 46 height 13
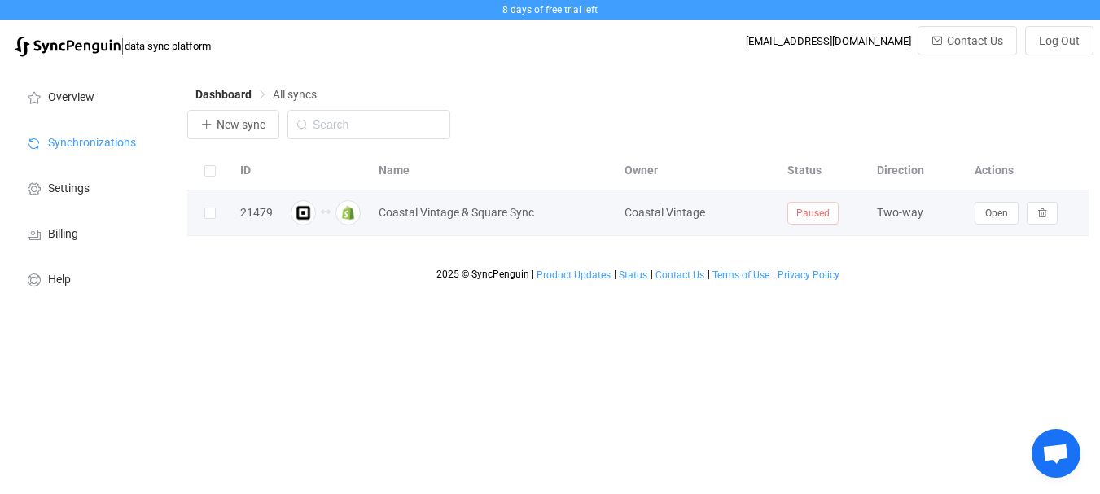
click at [899, 214] on div "Two-way" at bounding box center [918, 213] width 98 height 19
click at [933, 217] on div "Two-way" at bounding box center [918, 213] width 98 height 19
click at [995, 214] on span "Open" at bounding box center [996, 213] width 23 height 11
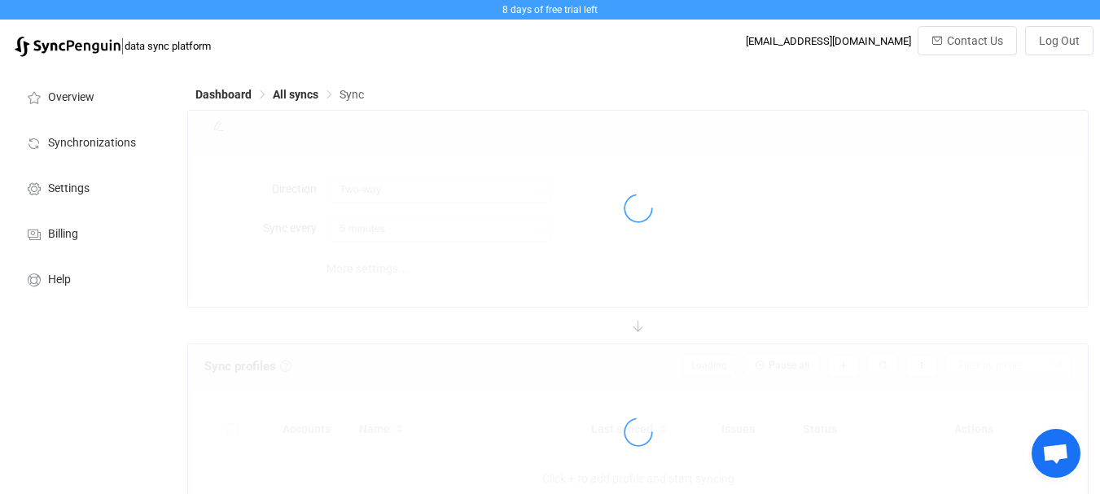
type input "10 minutes"
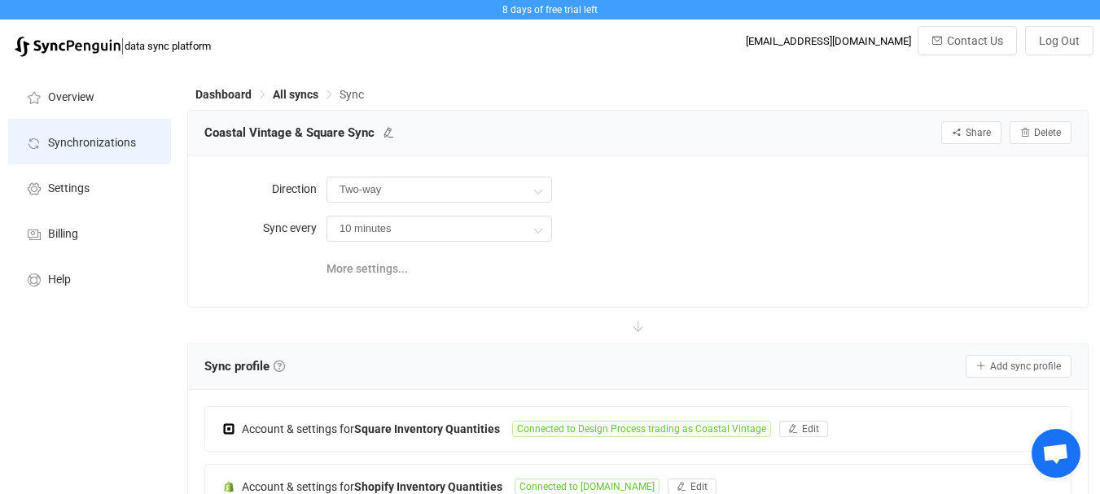
click at [116, 137] on span "Synchronizations" at bounding box center [92, 143] width 88 height 13
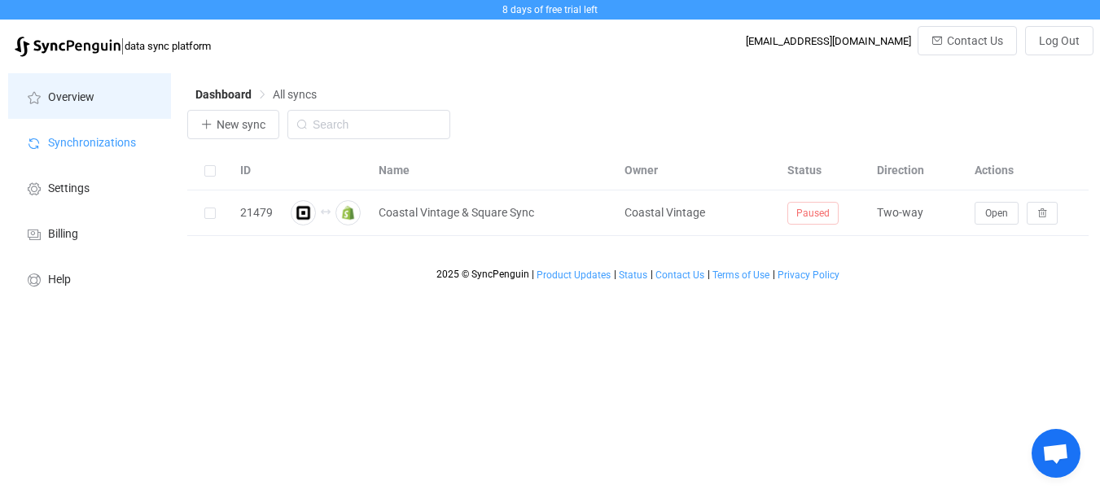
click at [77, 101] on span "Overview" at bounding box center [71, 97] width 46 height 13
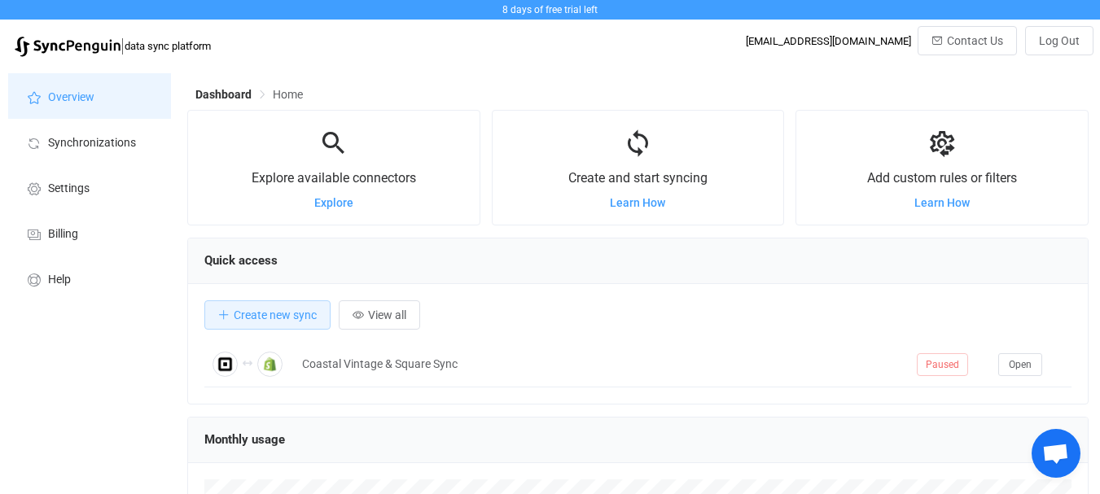
scroll to position [316, 901]
click at [948, 202] on span "Learn How" at bounding box center [941, 202] width 55 height 13
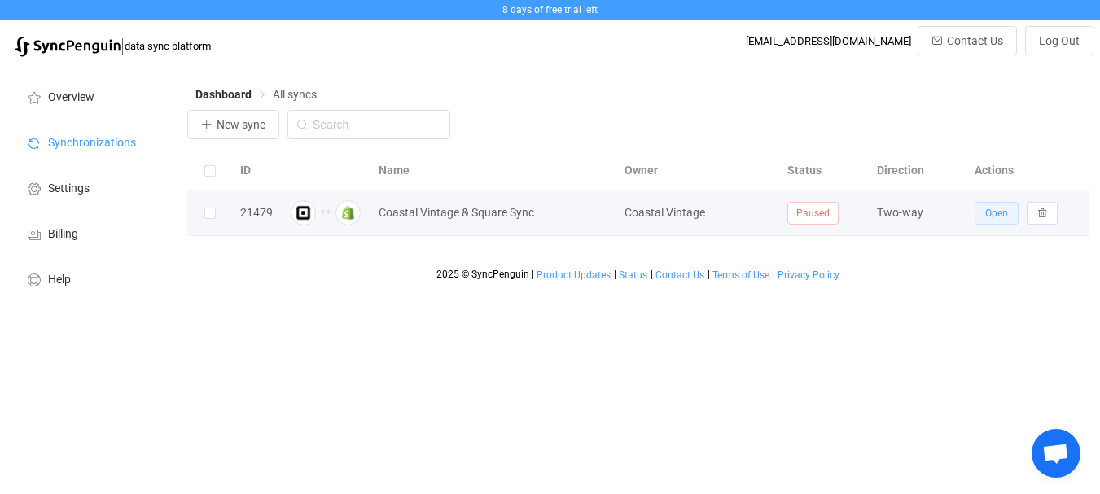
click at [981, 206] on button "Open" at bounding box center [997, 213] width 44 height 23
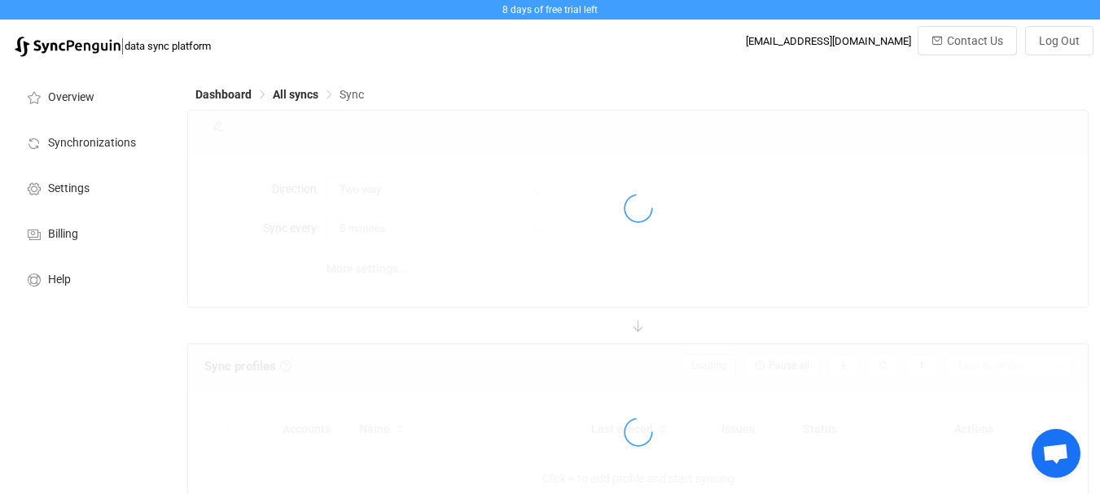
type input "10 minutes"
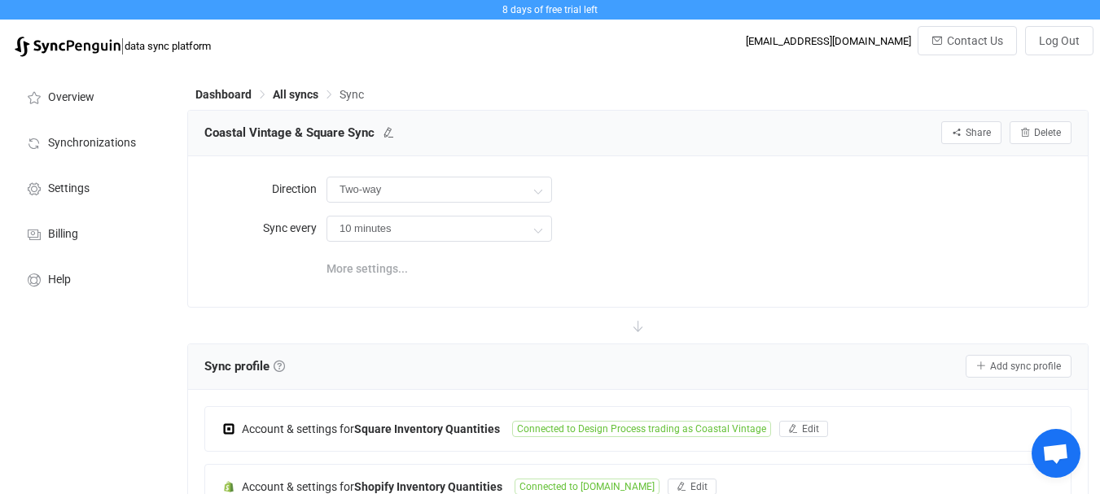
click at [386, 267] on span "More settings..." at bounding box center [367, 268] width 81 height 33
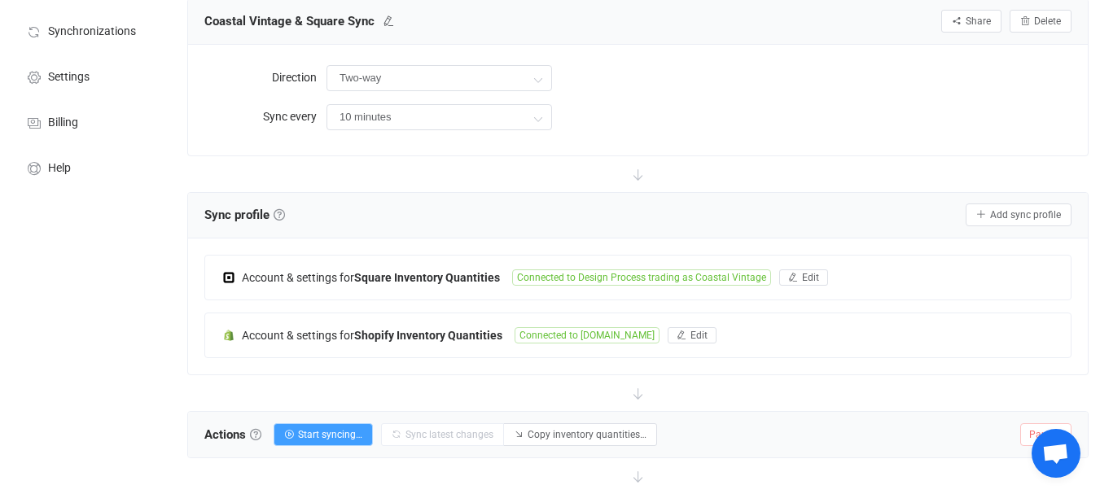
scroll to position [271, 0]
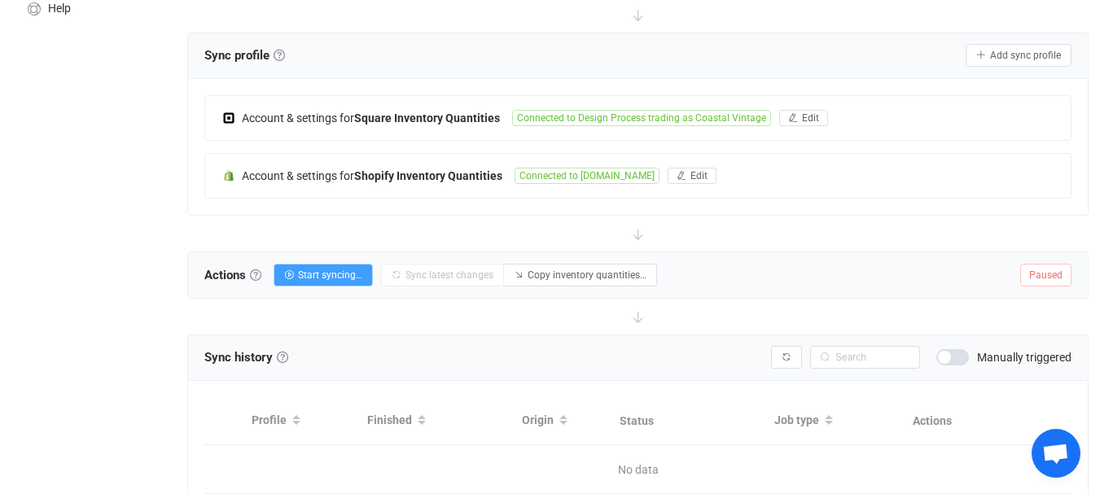
click at [956, 357] on span at bounding box center [952, 357] width 33 height 16
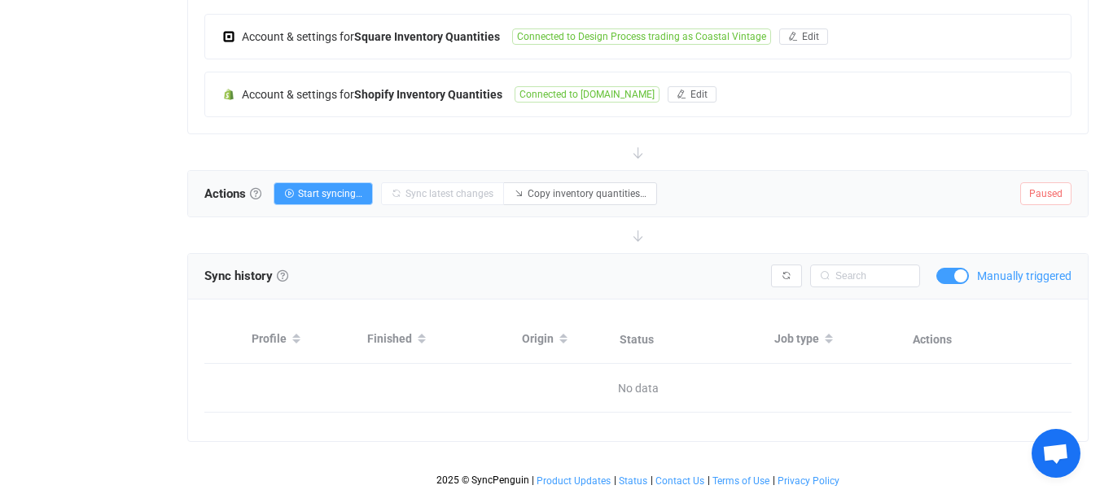
click at [948, 275] on span at bounding box center [952, 276] width 33 height 16
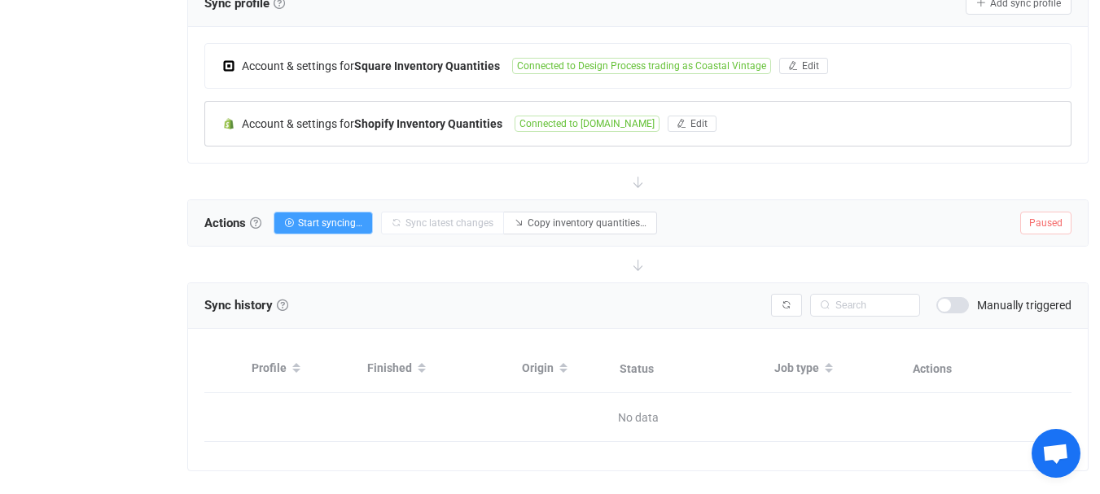
scroll to position [271, 0]
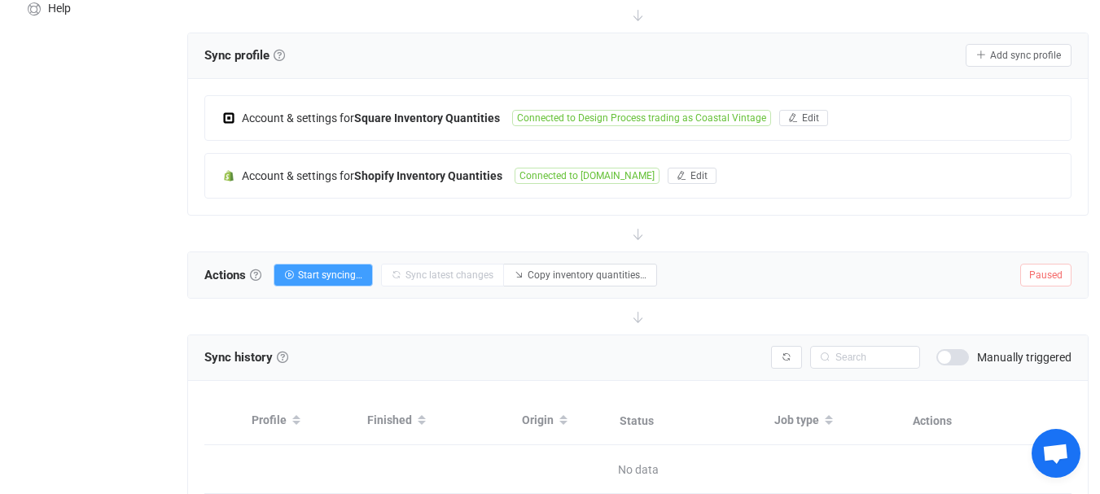
drag, startPoint x: 126, startPoint y: 108, endPoint x: 210, endPoint y: 96, distance: 84.8
click at [126, 108] on div "Overview Synchronizations Settings Billing Help" at bounding box center [89, 185] width 179 height 783
click at [1073, 206] on div "Account & settings for Square Inventory Quantities Connected to Design Process …" at bounding box center [638, 147] width 900 height 136
click at [359, 229] on div at bounding box center [637, 234] width 901 height 36
